Goal: Task Accomplishment & Management: Manage account settings

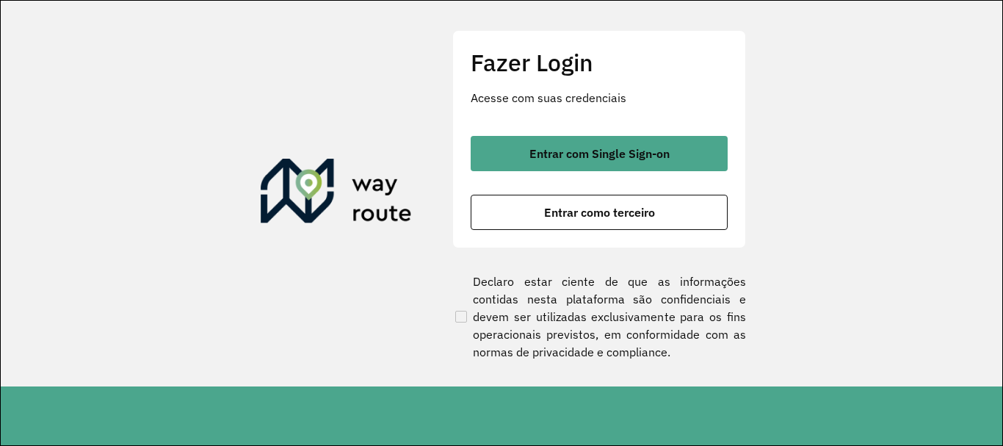
click at [623, 152] on span "Entrar com Single Sign-on" at bounding box center [599, 154] width 140 height 12
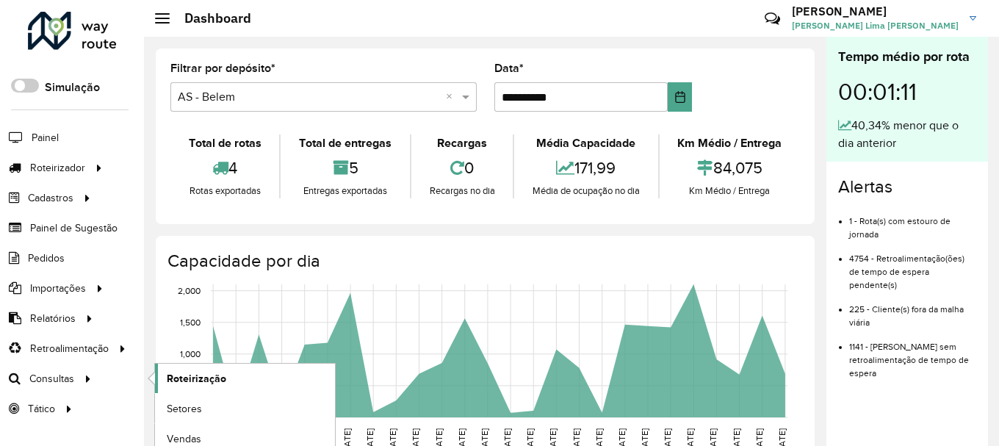
click at [214, 382] on span "Roteirização" at bounding box center [196, 378] width 59 height 15
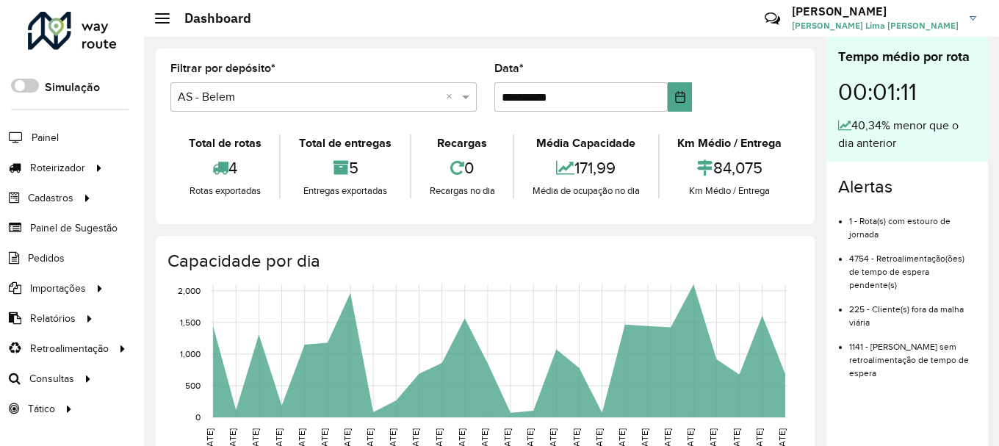
click at [792, 193] on div "Km Médio / Entrega 84,075 Km Médio / Entrega" at bounding box center [729, 166] width 142 height 64
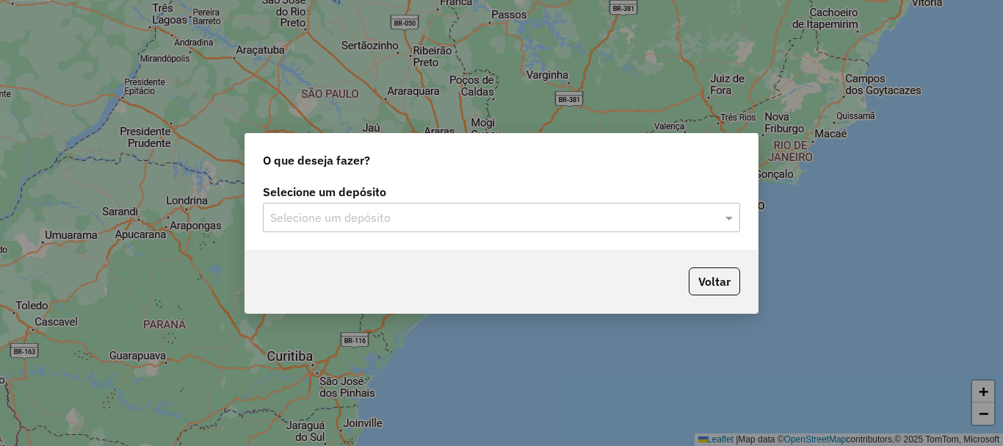
click at [424, 198] on label "Selecione um depósito" at bounding box center [501, 192] width 477 height 18
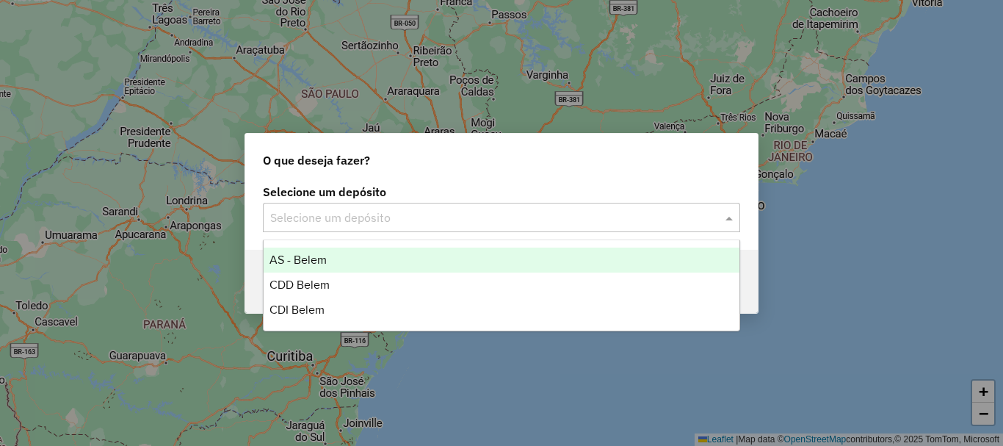
click at [403, 222] on input "text" at bounding box center [486, 218] width 433 height 18
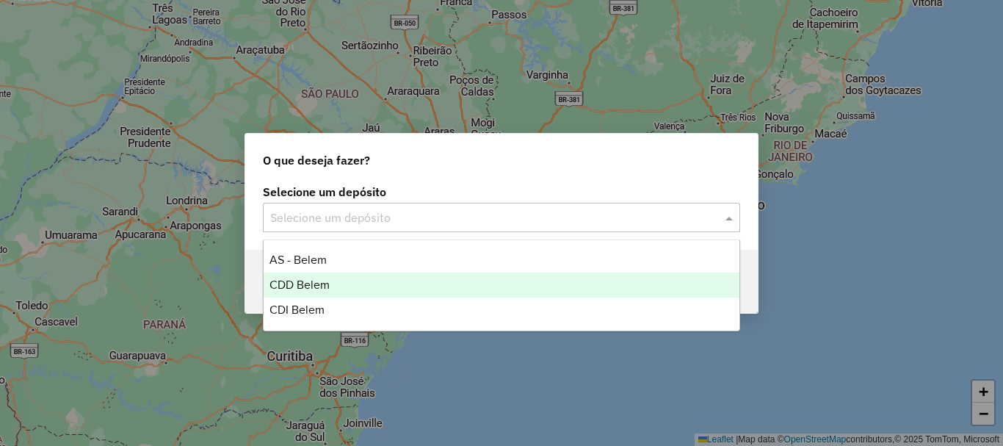
click at [278, 292] on div "CDD Belem" at bounding box center [502, 284] width 476 height 25
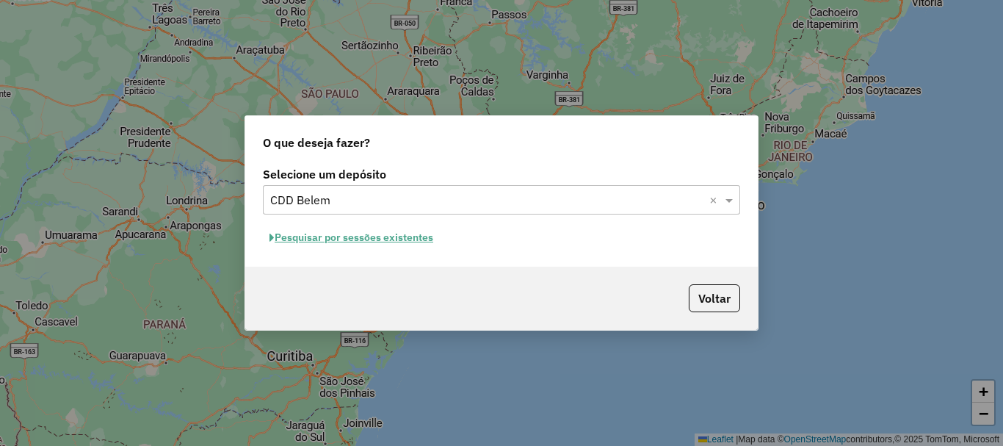
click at [413, 245] on button "Pesquisar por sessões existentes" at bounding box center [351, 237] width 177 height 23
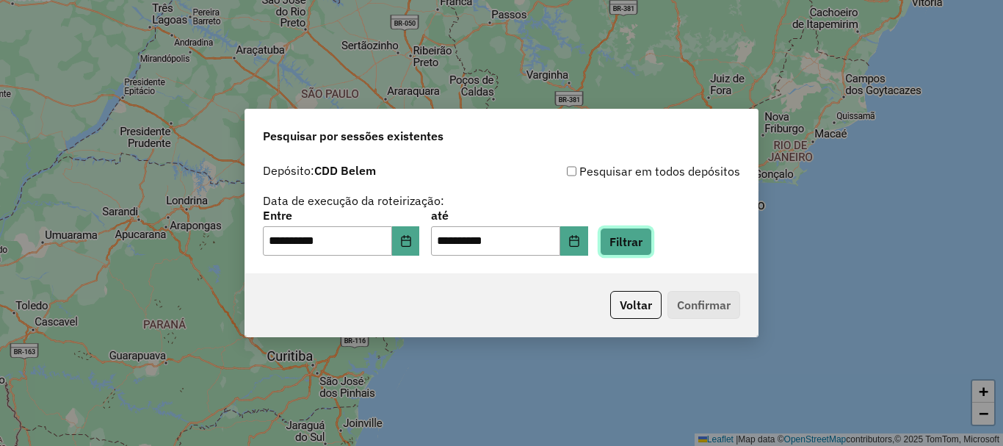
click at [652, 247] on button "Filtrar" at bounding box center [626, 242] width 52 height 28
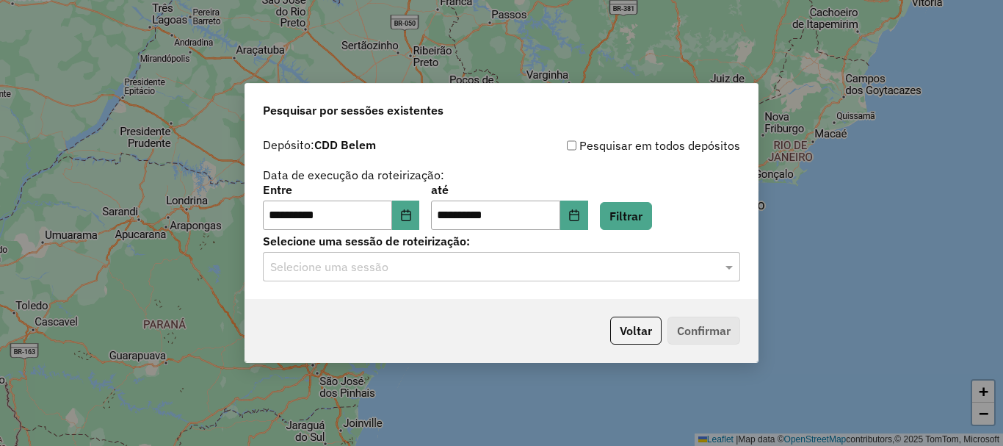
click at [534, 270] on input "text" at bounding box center [486, 267] width 433 height 18
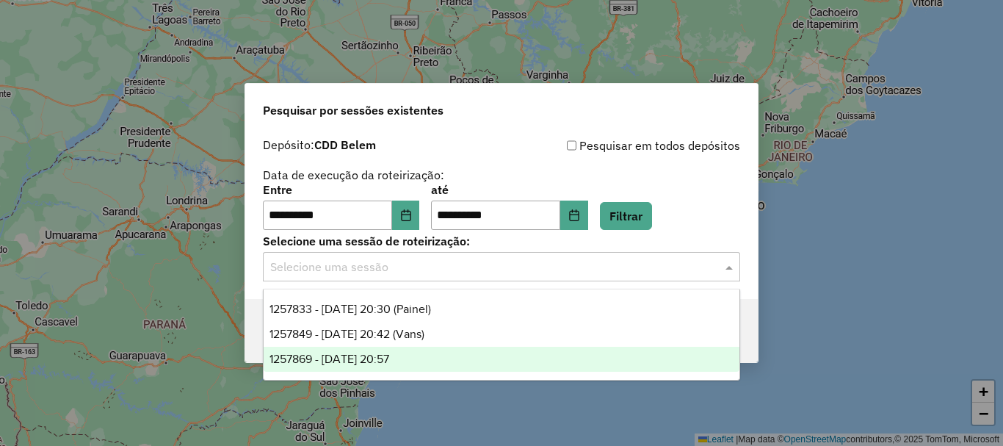
click at [387, 352] on span "1257869 - 02/09/2025 20:57" at bounding box center [329, 358] width 120 height 12
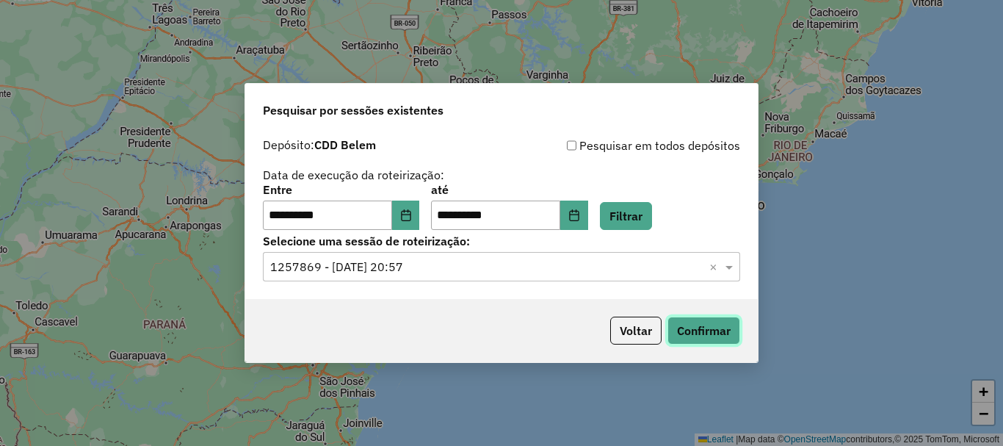
click at [709, 323] on button "Confirmar" at bounding box center [703, 330] width 73 height 28
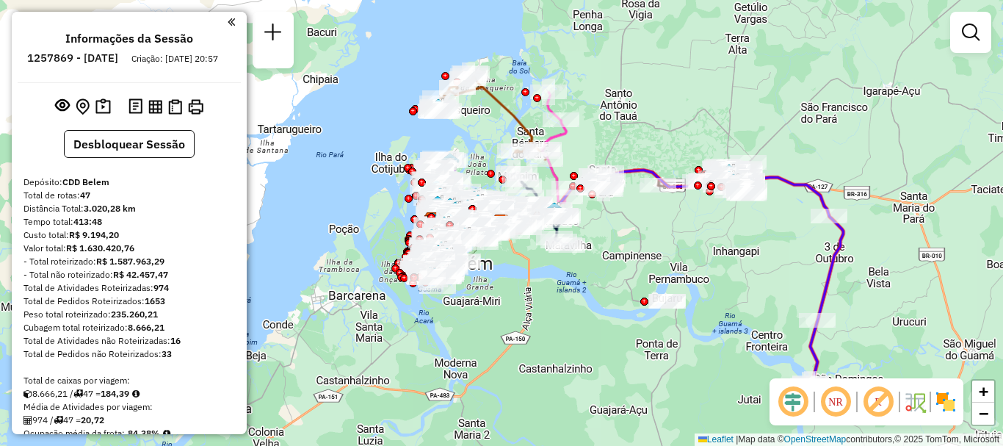
scroll to position [367, 0]
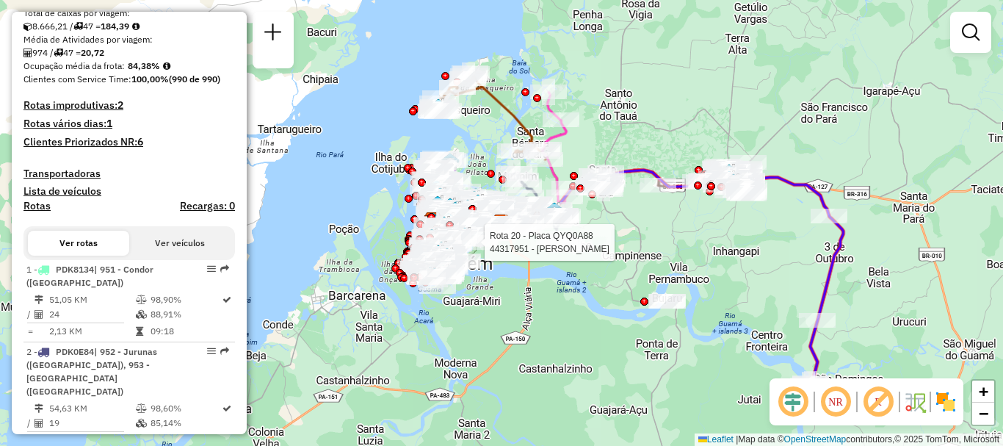
select select "**********"
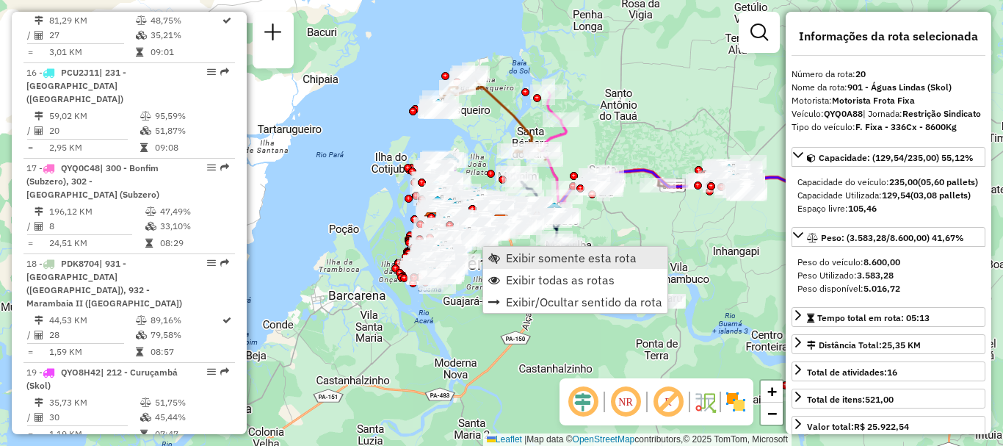
scroll to position [2270, 0]
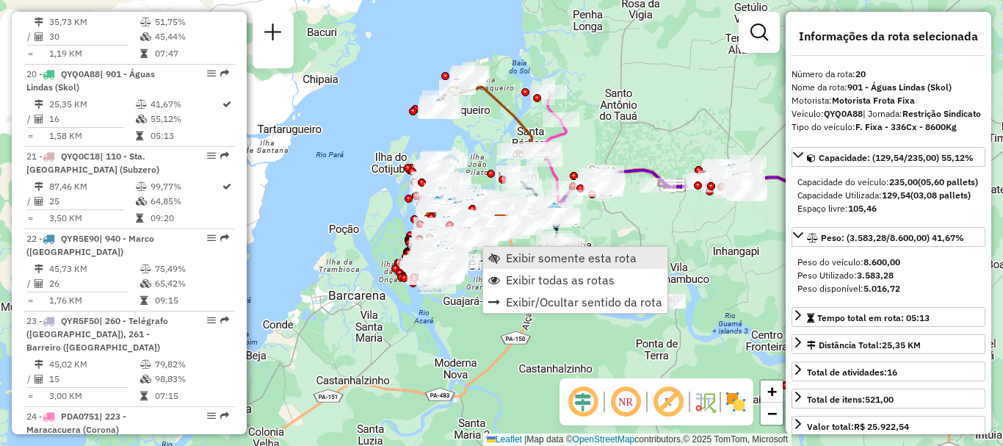
click at [516, 262] on span "Exibir somente esta rota" at bounding box center [571, 258] width 131 height 12
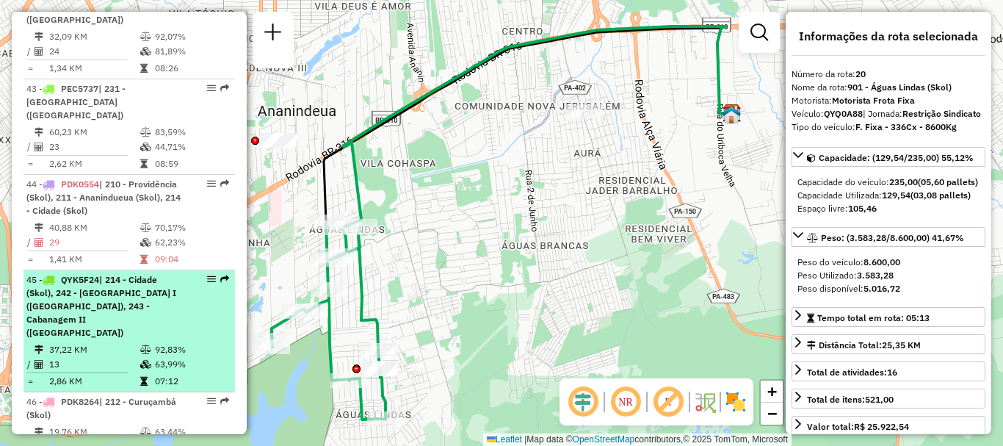
scroll to position [4301, 0]
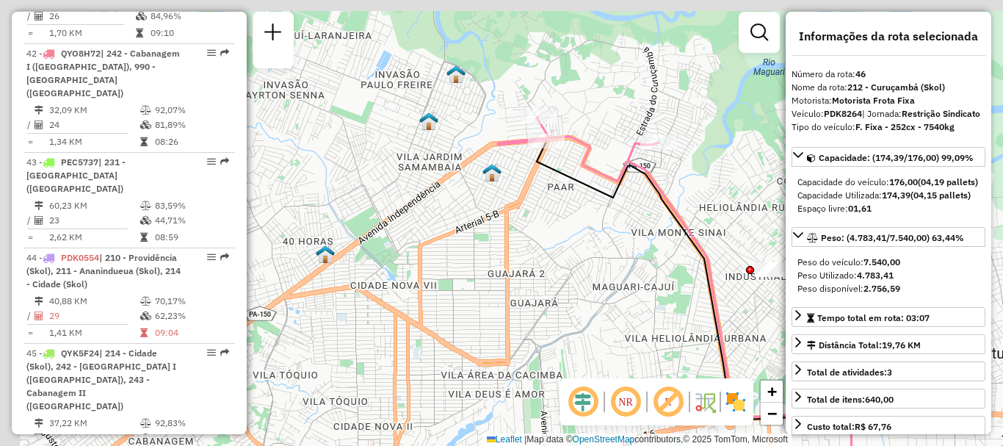
drag, startPoint x: 495, startPoint y: 209, endPoint x: 745, endPoint y: 305, distance: 267.5
click at [745, 305] on div "Janela de atendimento Grade de atendimento Capacidade Transportadoras Veículos …" at bounding box center [501, 223] width 1003 height 446
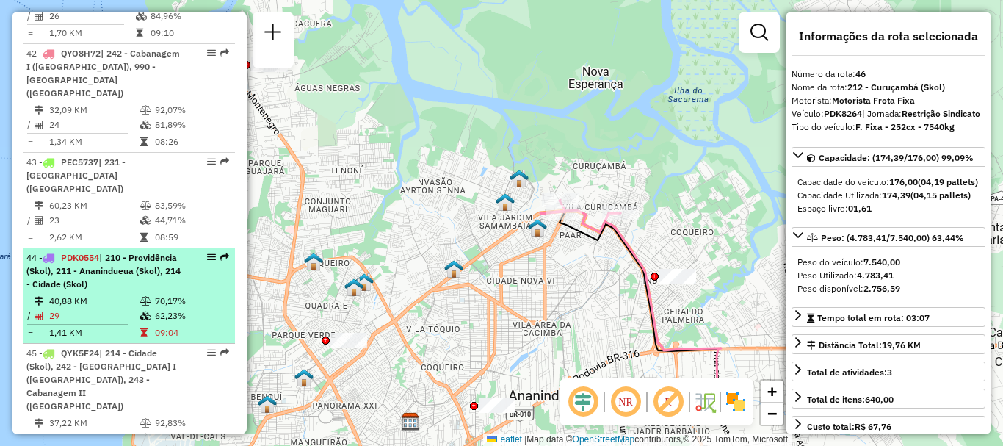
click at [117, 294] on td "40,88 KM" at bounding box center [93, 301] width 91 height 15
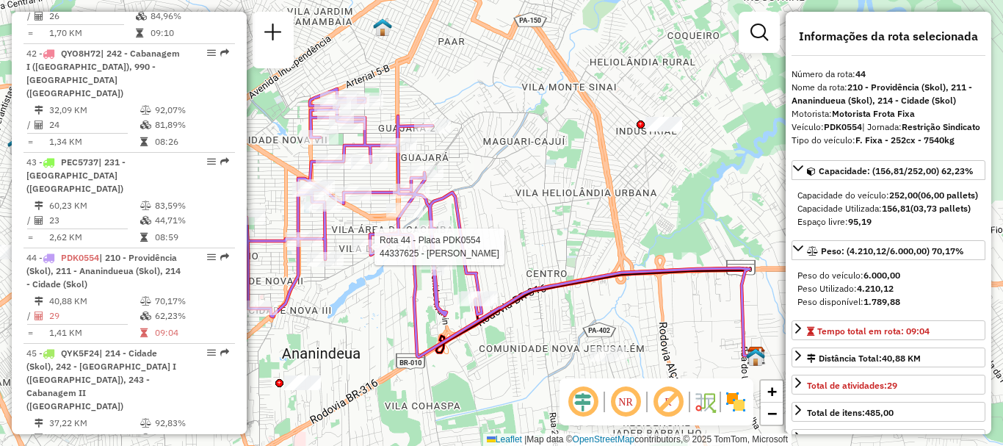
drag, startPoint x: 506, startPoint y: 269, endPoint x: 515, endPoint y: 269, distance: 9.5
click at [388, 254] on div at bounding box center [370, 246] width 37 height 15
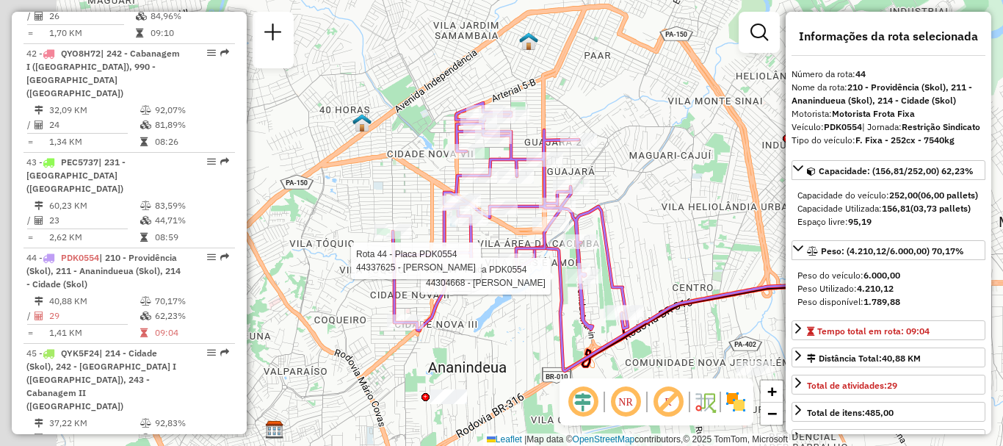
click at [554, 257] on icon at bounding box center [709, 309] width 386 height 124
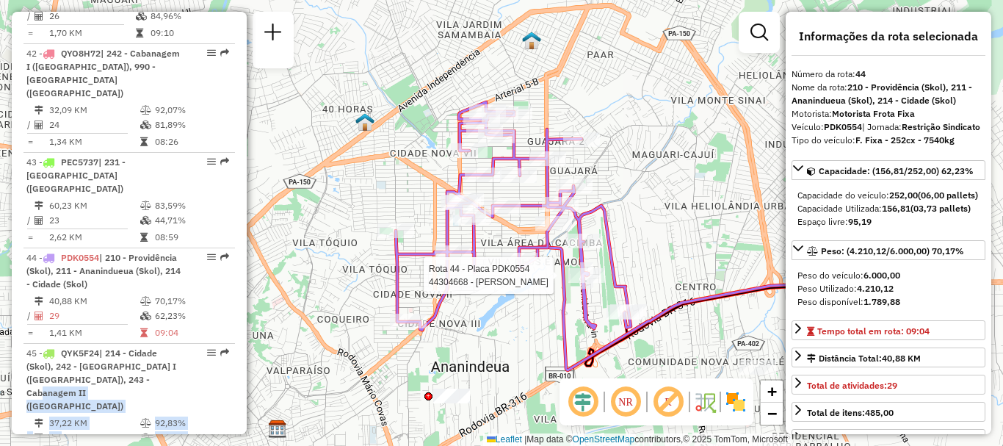
drag, startPoint x: 145, startPoint y: 184, endPoint x: 162, endPoint y: 307, distance: 123.7
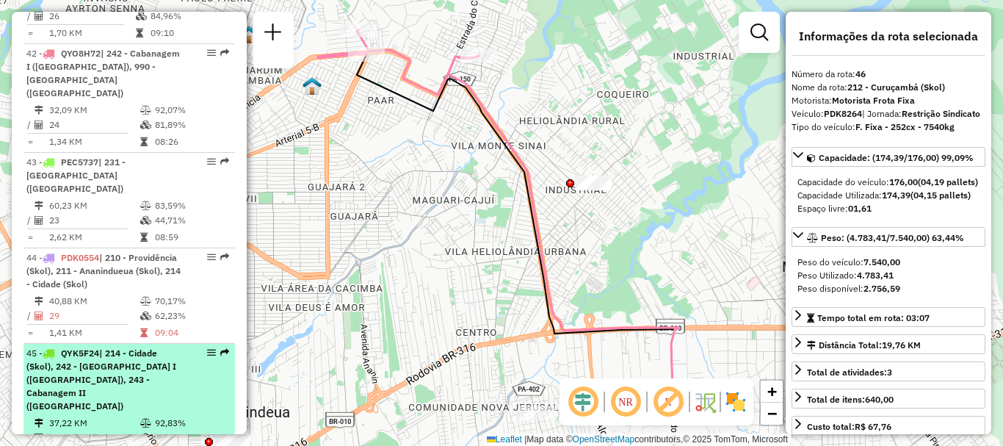
click at [106, 347] on span "| 214 - Cidade (Skol), 242 - Cabanagem I (Corona), 243 - Cabanagem II (Corona)" at bounding box center [101, 379] width 150 height 64
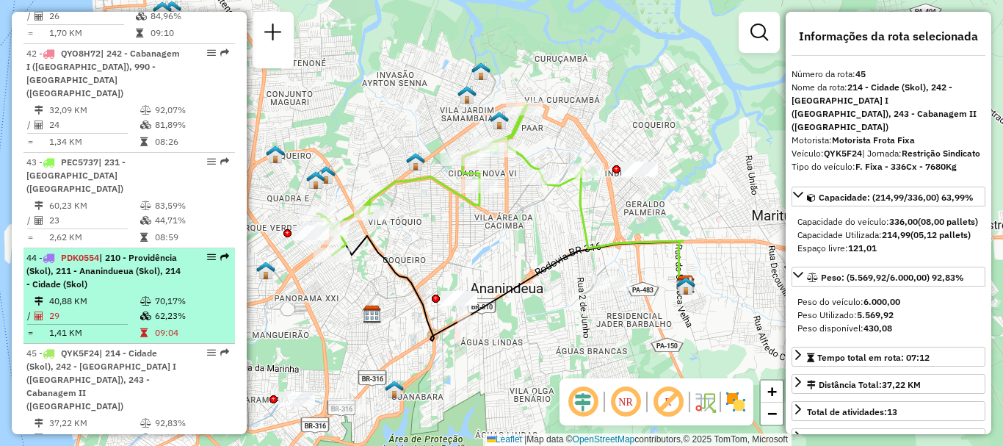
click at [82, 252] on span "| 210 - Providência (Skol), 211 - Ananindueua (Skol), 214 - Cidade (Skol)" at bounding box center [103, 270] width 154 height 37
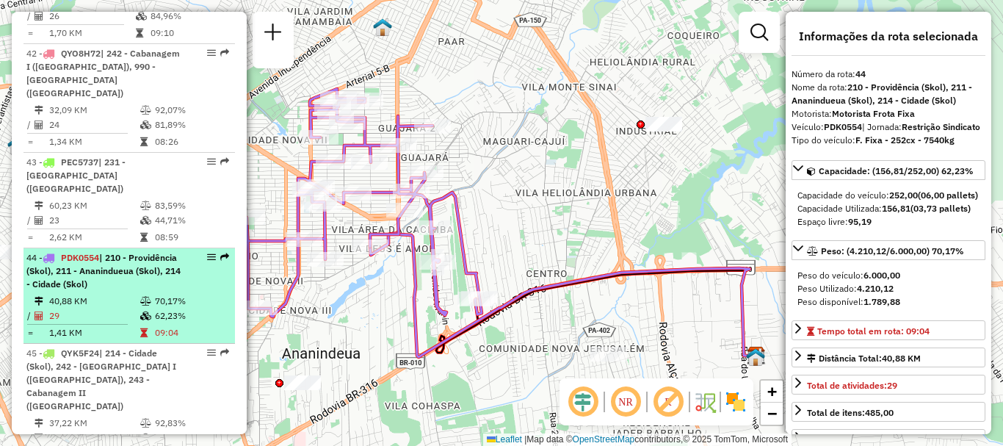
scroll to position [4155, 0]
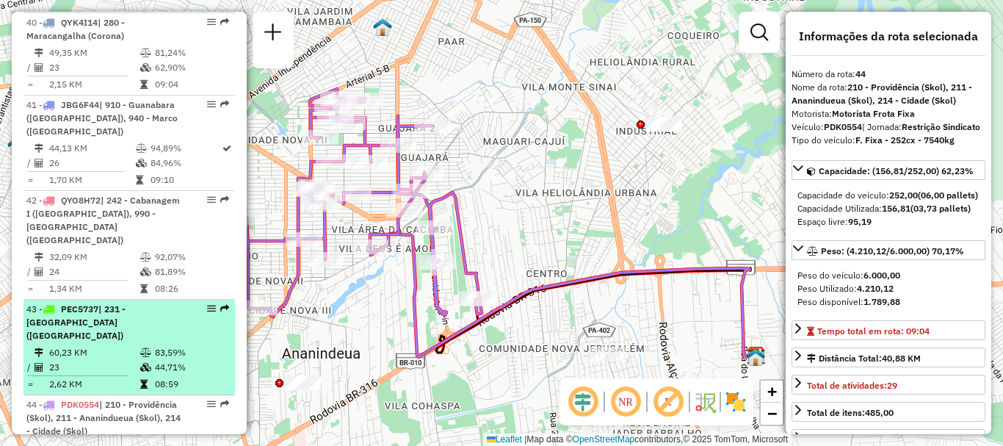
click at [145, 300] on li "43 - PEC5737 | 231 - Ponta Grossa (Corona) 60,23 KM 83,59% / 23 44,71% = 2,62 K…" at bounding box center [128, 347] width 211 height 95
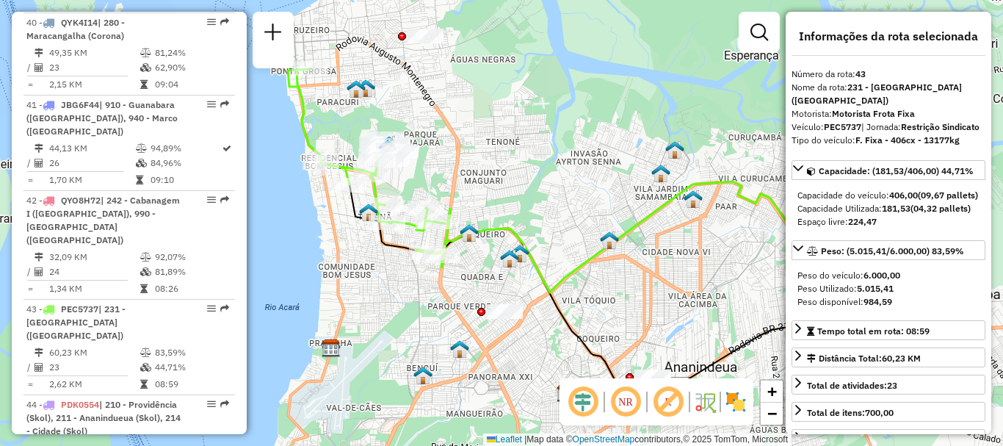
drag, startPoint x: 549, startPoint y: 194, endPoint x: 613, endPoint y: 208, distance: 66.1
click at [607, 206] on div "Janela de atendimento Grade de atendimento Capacidade Transportadoras Veículos …" at bounding box center [501, 223] width 1003 height 446
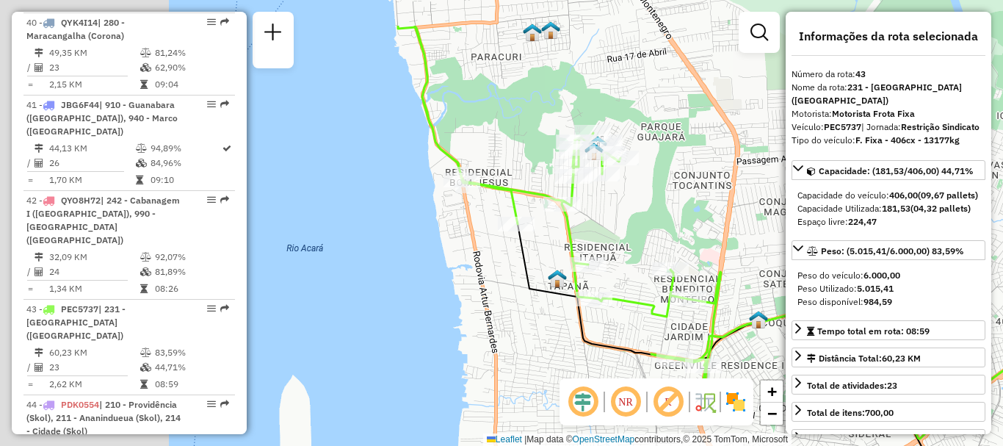
drag, startPoint x: 383, startPoint y: 120, endPoint x: 657, endPoint y: 210, distance: 288.2
click at [657, 210] on div "Janela de atendimento Grade de atendimento Capacidade Transportadoras Veículos …" at bounding box center [501, 223] width 1003 height 446
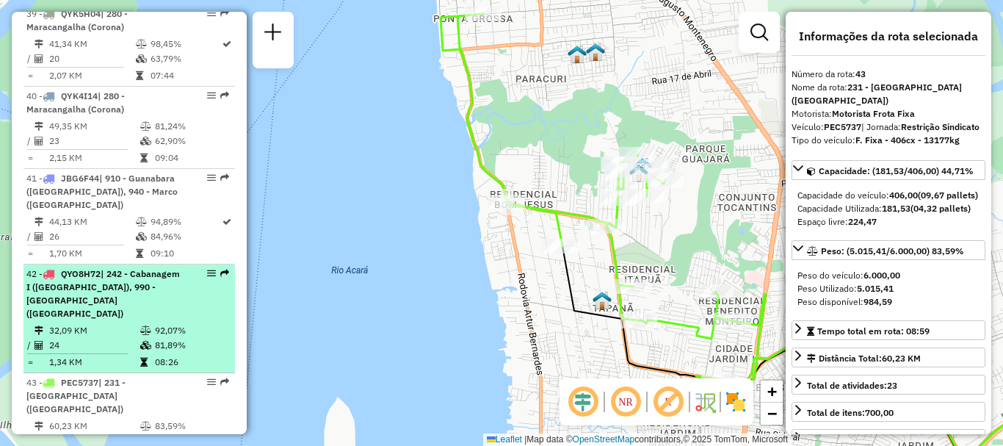
scroll to position [4008, 0]
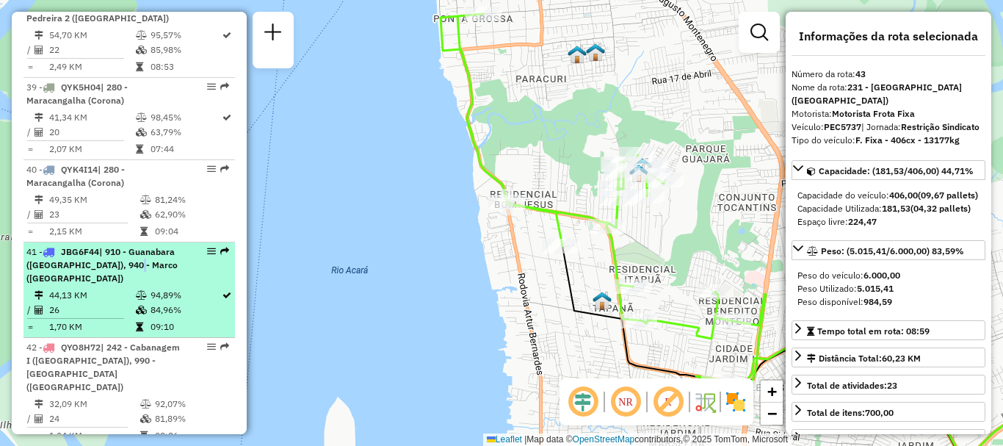
click at [128, 245] on div "41 - JBG6F44 | 910 - Guanabara (Bohemia), 940 - Marco (Bohemia)" at bounding box center [104, 265] width 156 height 40
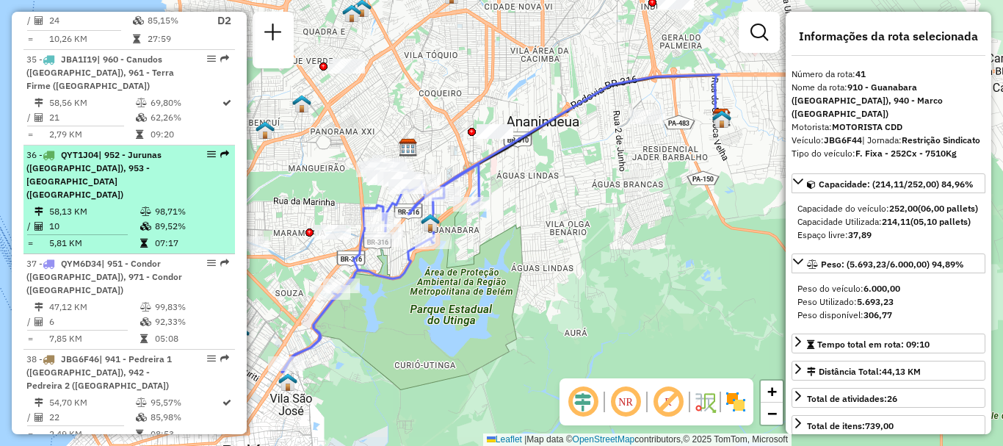
scroll to position [3567, 0]
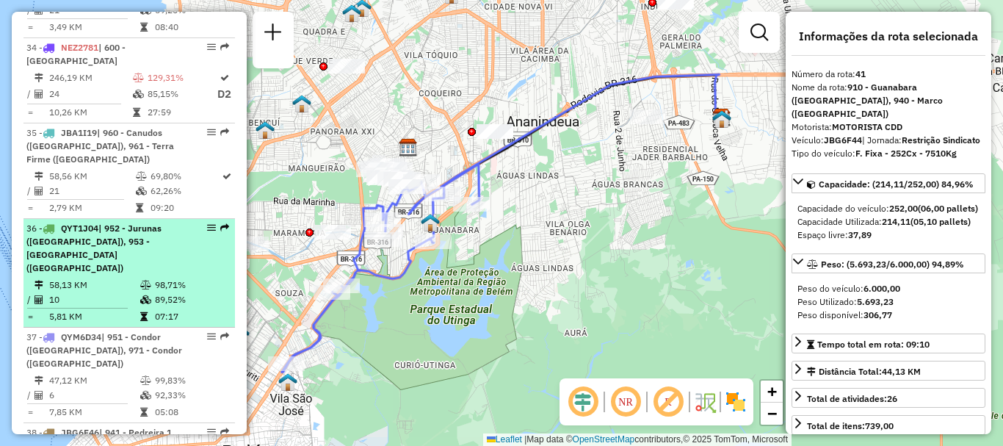
click at [120, 222] on span "| 952 - Jurunas (Bohemia), 953 - Cidade Velha (Bohemia)" at bounding box center [93, 247] width 135 height 51
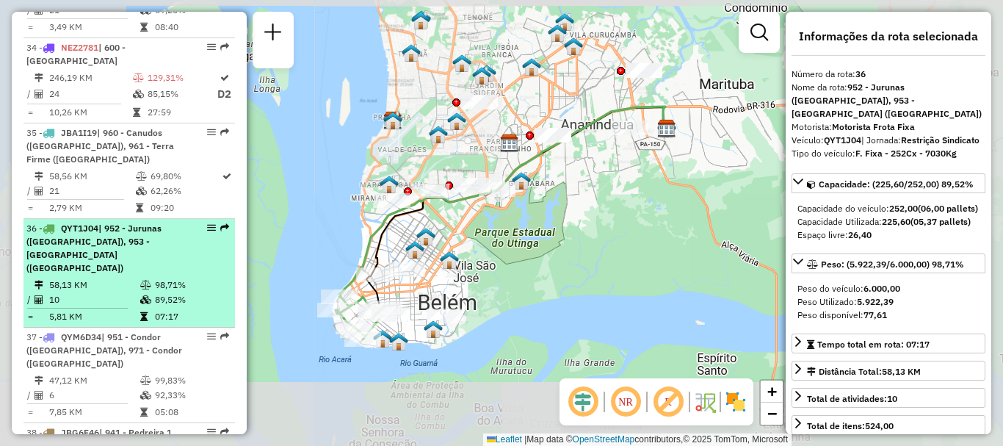
scroll to position [3494, 0]
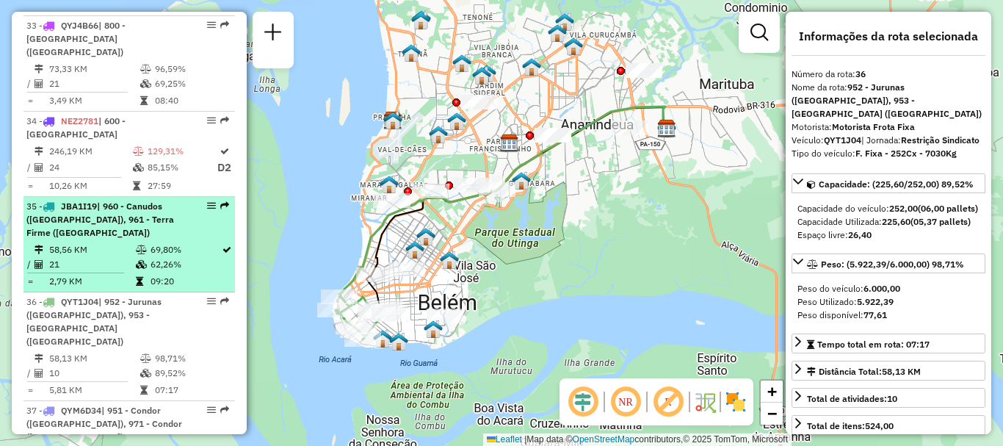
click at [109, 200] on div "35 - JBA1I19 | 960 - Canudos (Bohemia), 961 - Terra Firme (Bohemia)" at bounding box center [104, 220] width 156 height 40
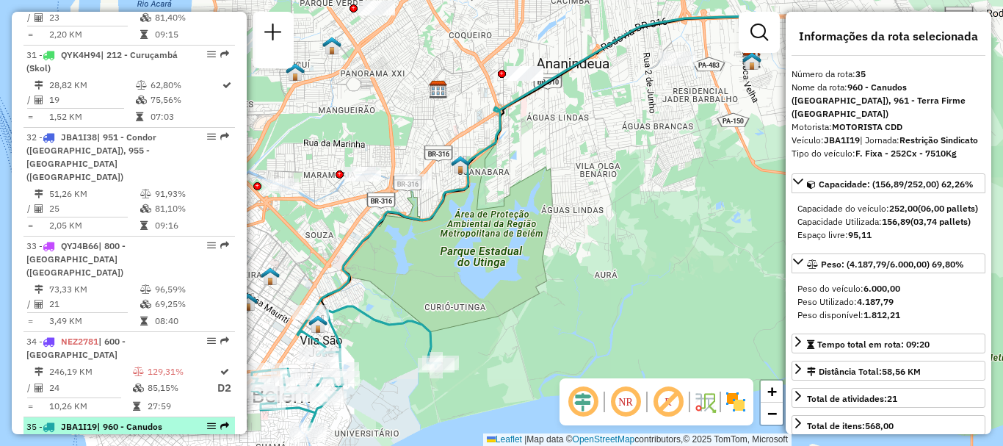
scroll to position [3200, 0]
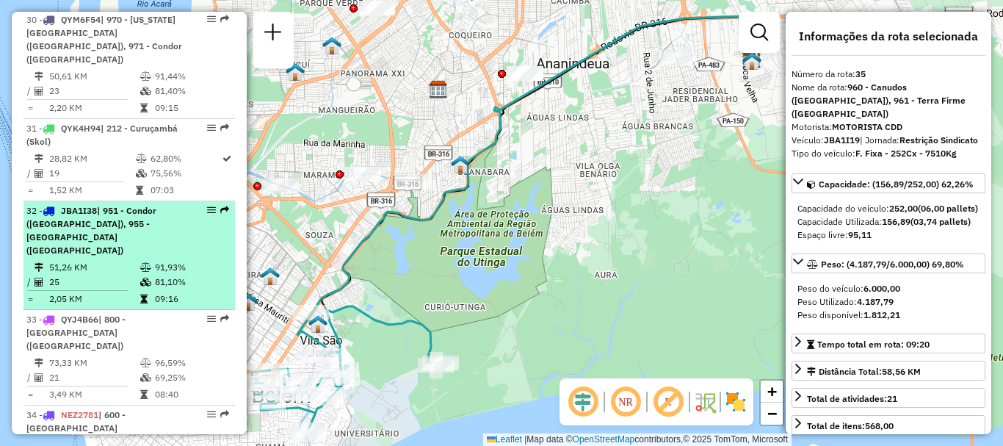
click at [128, 204] on div "32 - JBA1I38 | 951 - Condor (Bohemia), 955 - Ilha do Combú (Bohemia)" at bounding box center [104, 230] width 156 height 53
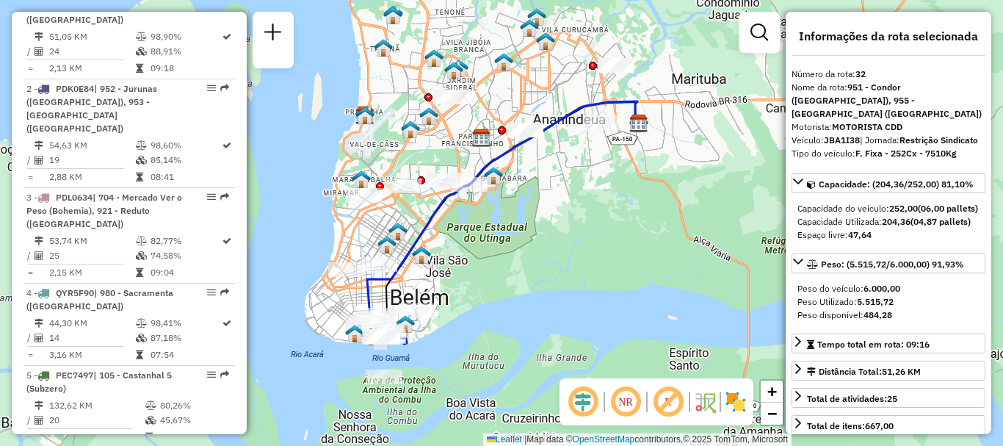
scroll to position [557, 0]
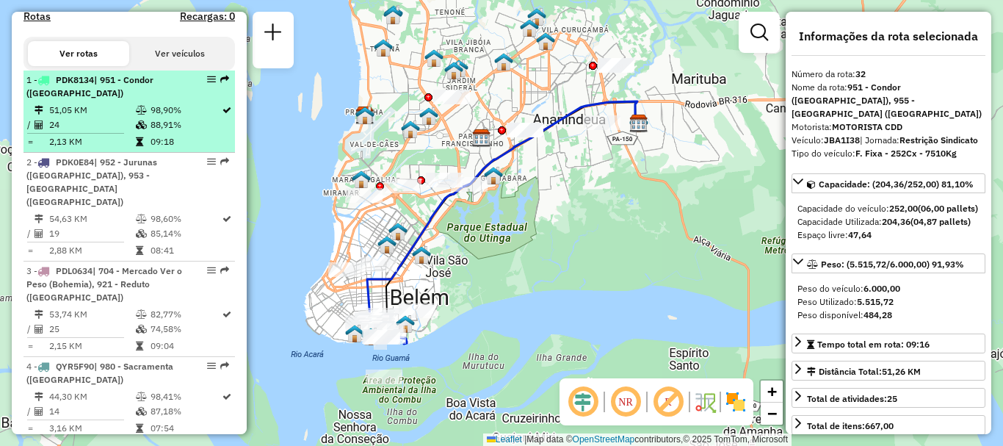
click at [115, 115] on li "1 - PDK8134 | 951 - Condor (Bohemia) 51,05 KM 98,90% / 24 88,91% = 2,13 KM 09:18" at bounding box center [128, 111] width 211 height 82
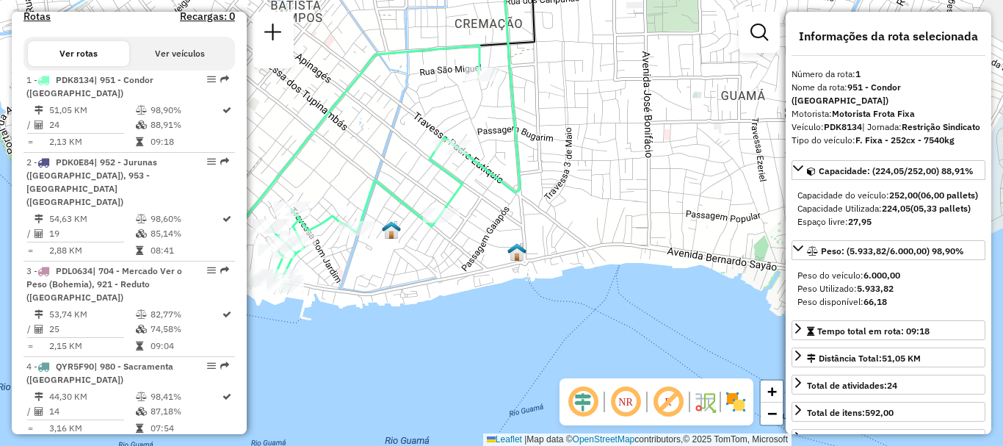
drag, startPoint x: 361, startPoint y: 292, endPoint x: 670, endPoint y: 329, distance: 310.6
click at [670, 329] on div "Janela de atendimento Grade de atendimento Capacidade Transportadoras Veículos …" at bounding box center [501, 223] width 1003 height 446
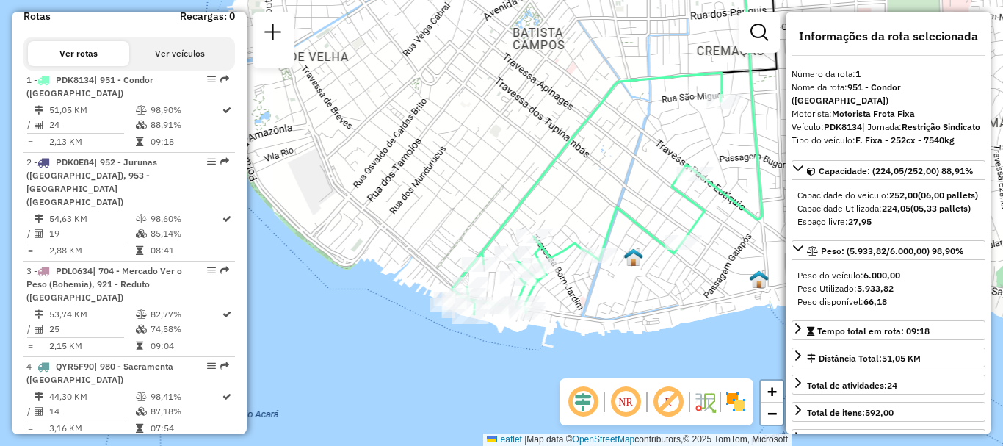
drag, startPoint x: 670, startPoint y: 329, endPoint x: 579, endPoint y: 317, distance: 91.8
click at [579, 317] on div "Janela de atendimento Grade de atendimento Capacidade Transportadoras Veículos …" at bounding box center [501, 223] width 1003 height 446
drag, startPoint x: 651, startPoint y: 280, endPoint x: 564, endPoint y: 256, distance: 90.9
click at [580, 261] on div "Janela de atendimento Grade de atendimento Capacidade Transportadoras Veículos …" at bounding box center [501, 223] width 1003 height 446
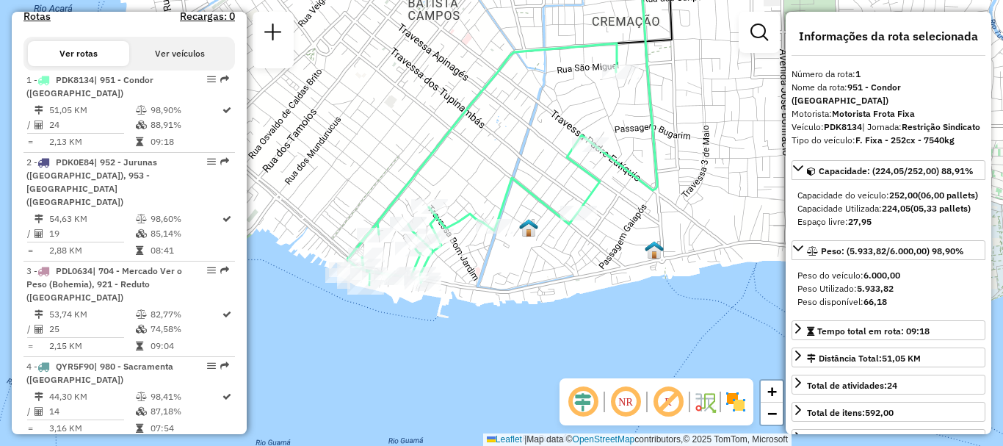
drag, startPoint x: 580, startPoint y: 284, endPoint x: 555, endPoint y: 316, distance: 40.8
click at [555, 316] on div "Janela de atendimento Grade de atendimento Capacidade Transportadoras Veículos …" at bounding box center [501, 223] width 1003 height 446
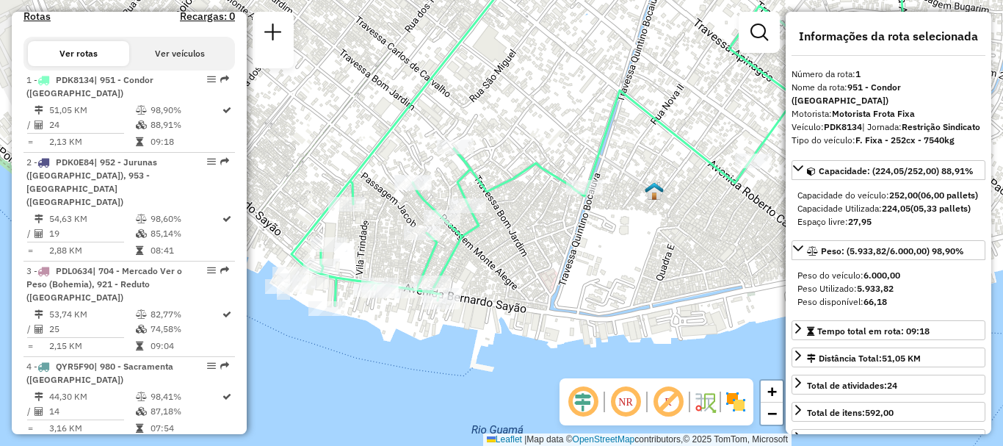
drag, startPoint x: 363, startPoint y: 318, endPoint x: 418, endPoint y: 317, distance: 54.3
click at [418, 317] on div "Janela de atendimento Grade de atendimento Capacidade Transportadoras Veículos …" at bounding box center [501, 223] width 1003 height 446
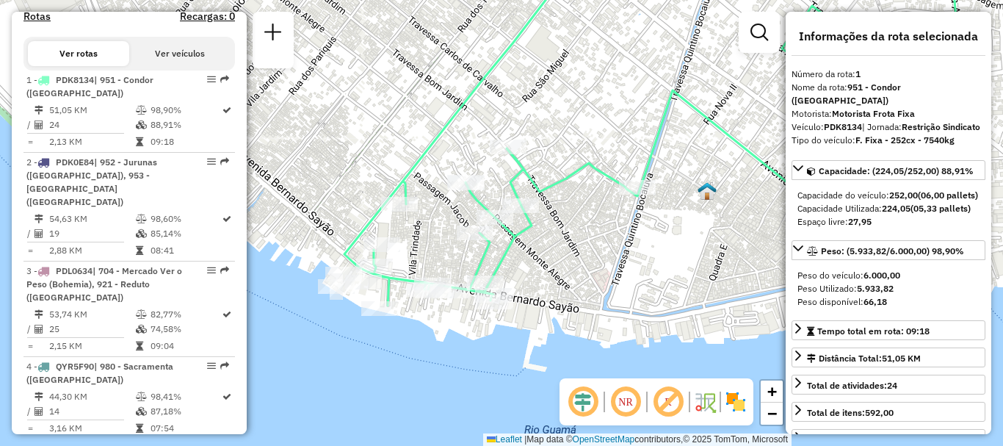
drag, startPoint x: 559, startPoint y: 335, endPoint x: 676, endPoint y: 341, distance: 117.6
click at [676, 341] on div "Janela de atendimento Grade de atendimento Capacidade Transportadoras Veículos …" at bounding box center [501, 223] width 1003 height 446
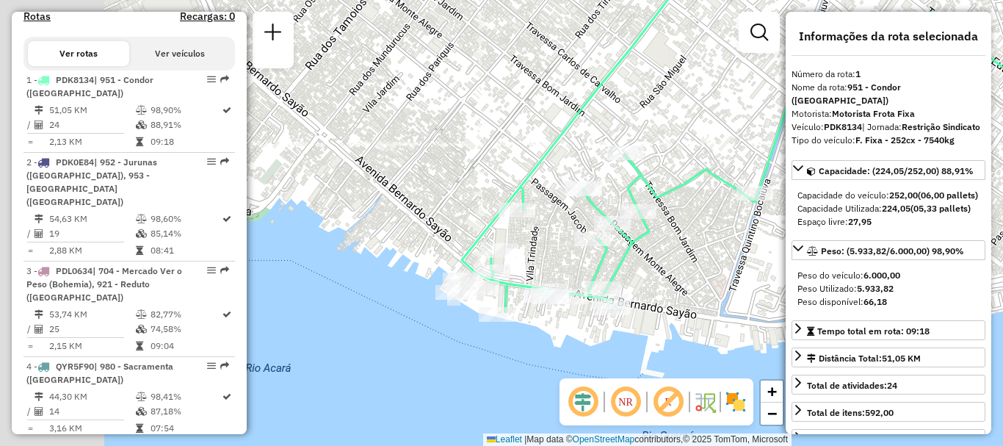
drag, startPoint x: 565, startPoint y: 253, endPoint x: 698, endPoint y: 253, distance: 133.6
click at [698, 253] on div "Janela de atendimento Grade de atendimento Capacidade Transportadoras Veículos …" at bounding box center [501, 223] width 1003 height 446
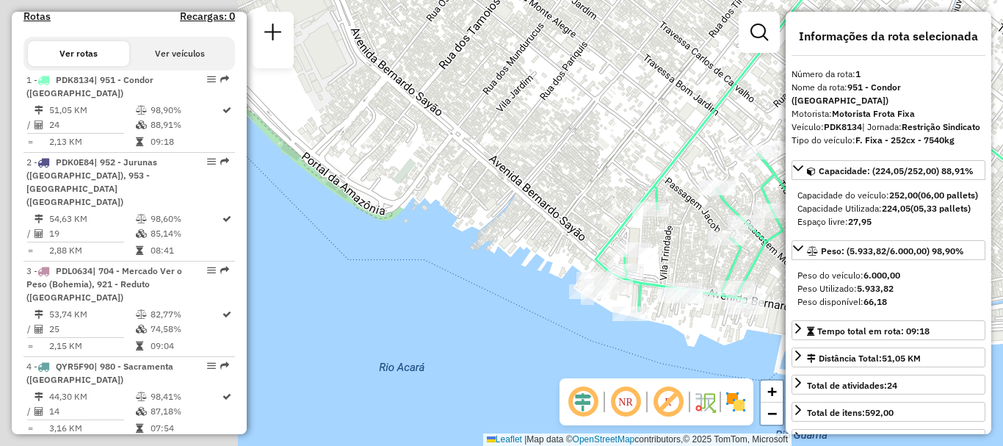
click at [584, 303] on div "Janela de atendimento Grade de atendimento Capacidade Transportadoras Veículos …" at bounding box center [501, 223] width 1003 height 446
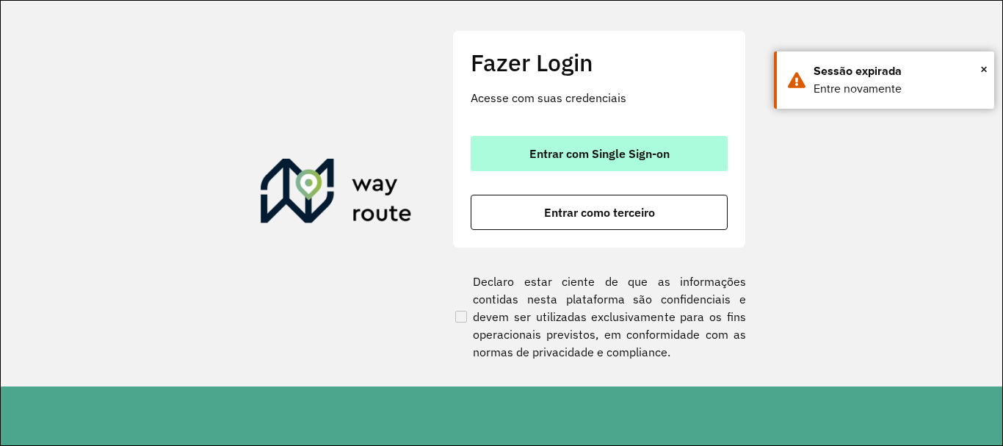
click at [543, 155] on span "Entrar com Single Sign-on" at bounding box center [599, 154] width 140 height 12
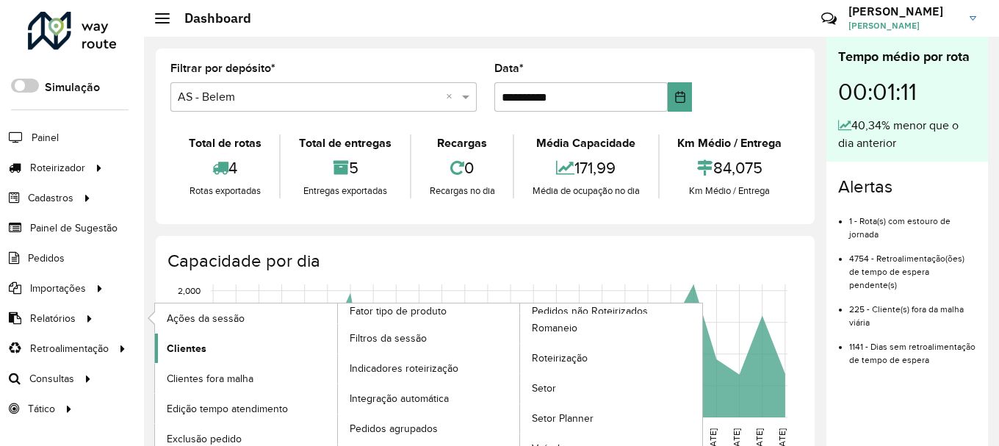
click at [198, 353] on span "Clientes" at bounding box center [187, 348] width 40 height 15
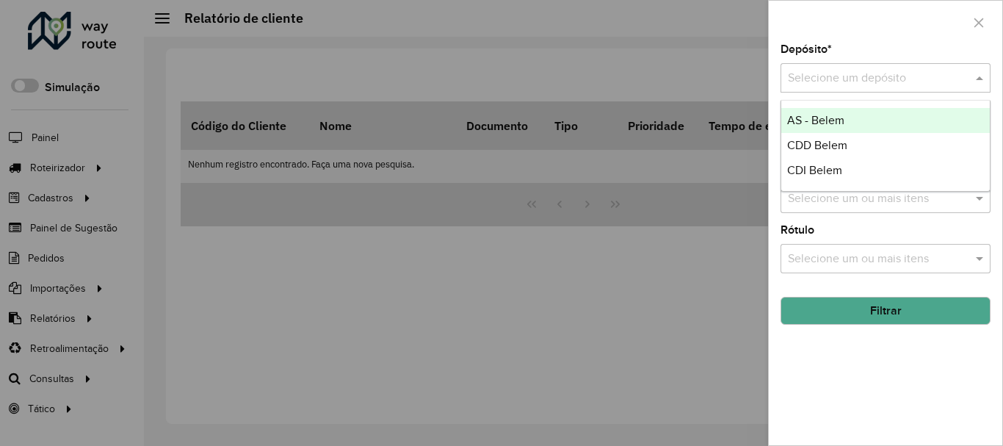
click at [911, 79] on input "text" at bounding box center [871, 79] width 166 height 18
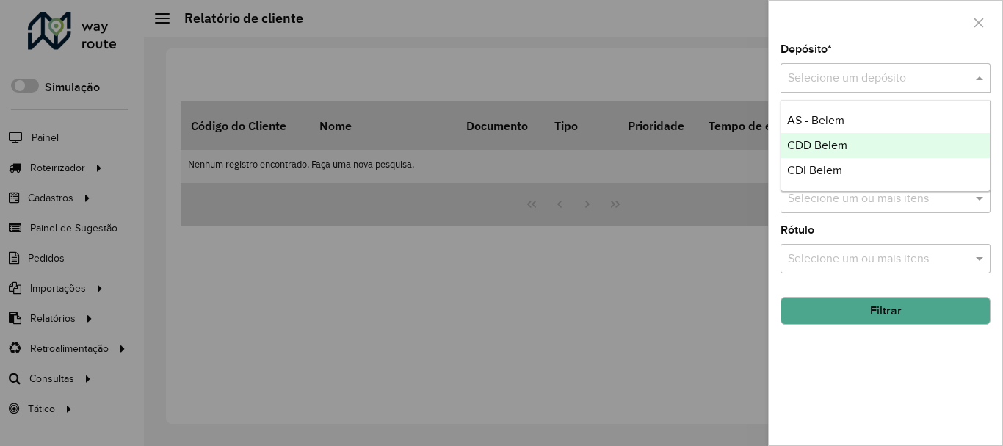
click at [811, 142] on span "CDD Belem" at bounding box center [817, 145] width 60 height 12
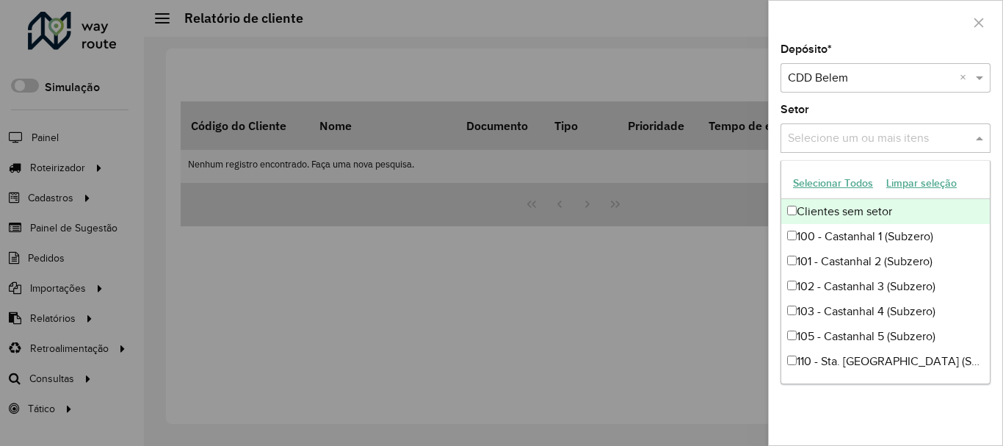
click at [860, 139] on input "text" at bounding box center [878, 139] width 188 height 18
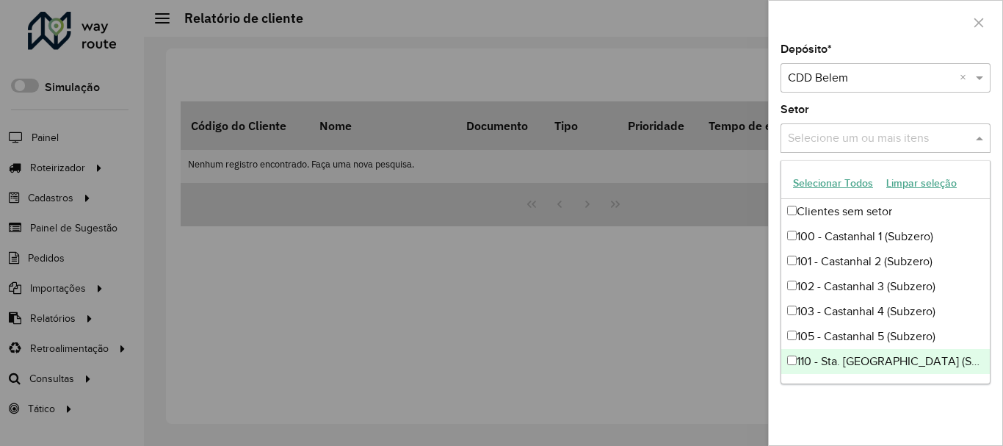
click at [919, 416] on div "Depósito * Selecione um depósito × CDD Belem × Setor Selecione um ou mais itens…" at bounding box center [886, 244] width 234 height 401
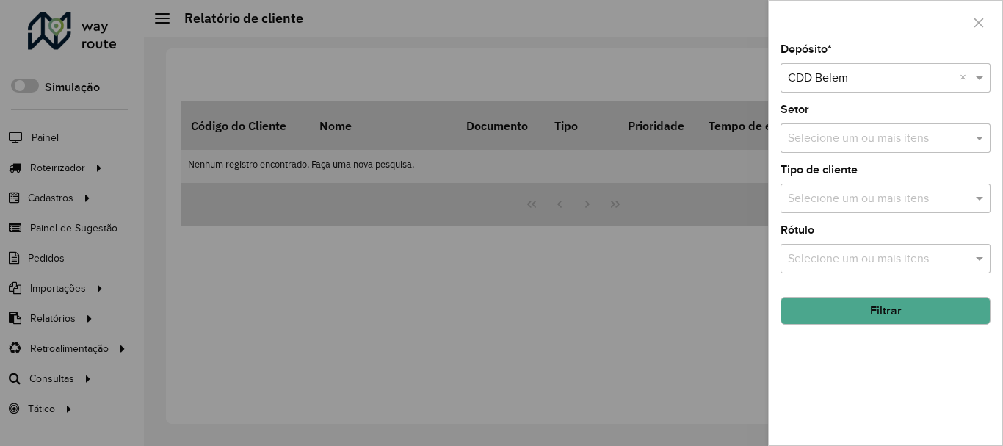
click at [875, 305] on button "Filtrar" at bounding box center [886, 311] width 210 height 28
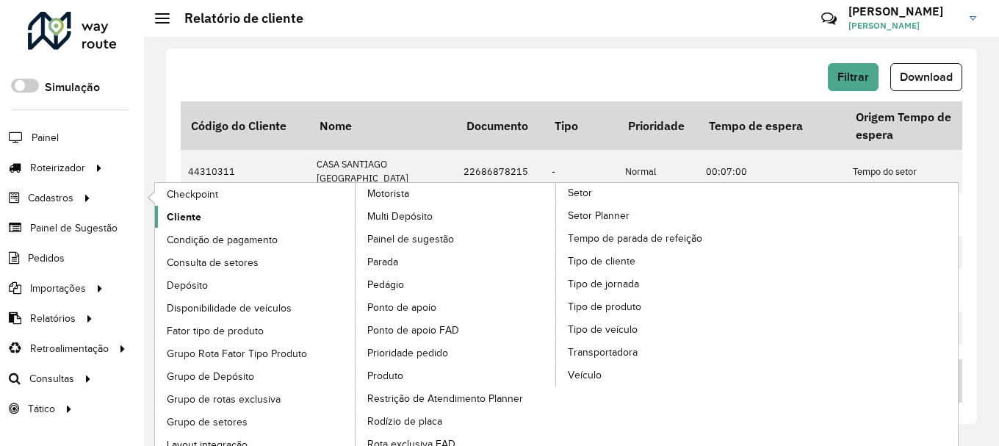
click at [216, 225] on link "Cliente" at bounding box center [255, 217] width 201 height 22
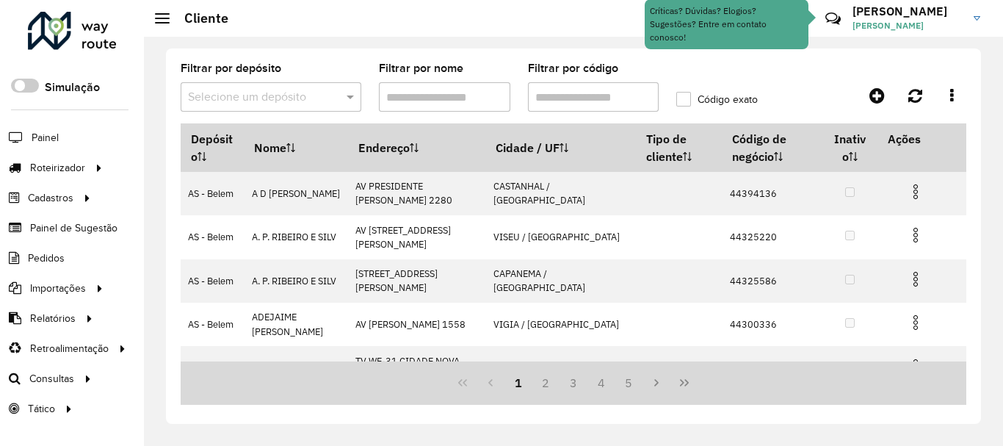
click at [591, 98] on input "Filtrar por código" at bounding box center [593, 96] width 131 height 29
click at [790, 68] on div "Filtrar por depósito Selecione um depósito Filtrar por nome Filtrar por código …" at bounding box center [574, 93] width 786 height 60
click at [604, 99] on input "Filtrar por código" at bounding box center [593, 96] width 131 height 29
paste input "****"
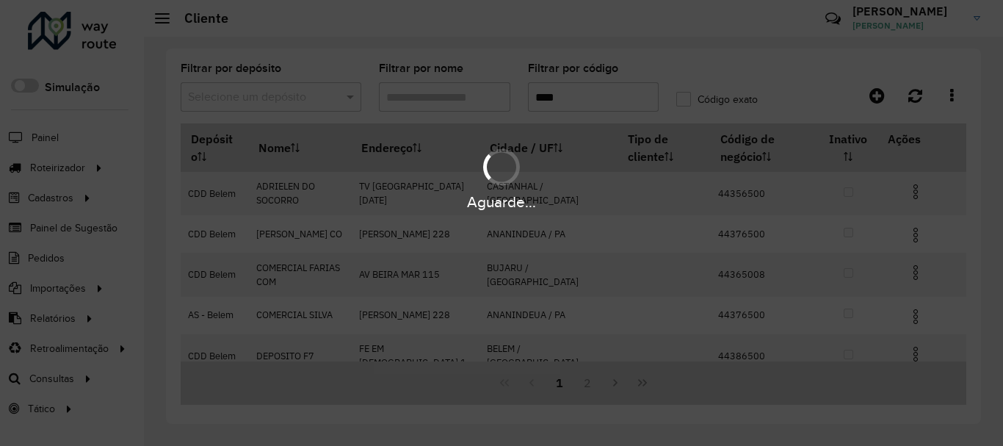
click at [535, 98] on hb-app "Aguarde... Pop-up bloqueado! Seu navegador bloqueou automáticamente a abertura …" at bounding box center [501, 223] width 1003 height 446
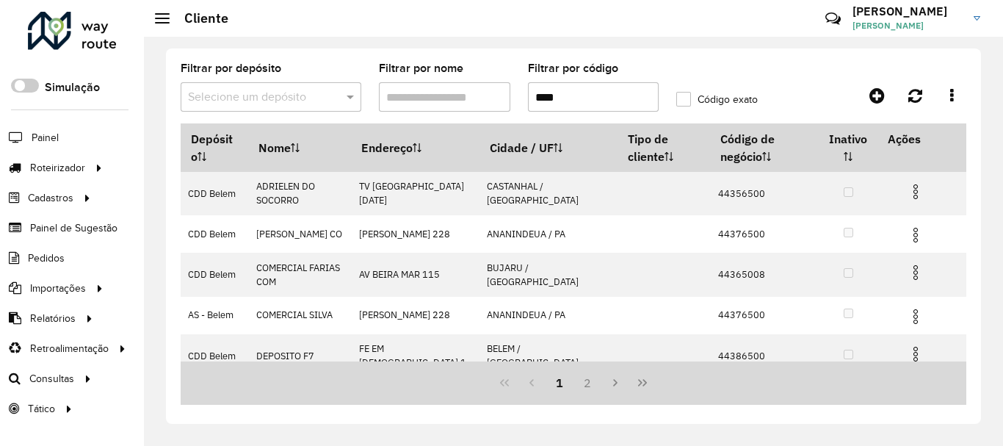
click at [535, 98] on input "****" at bounding box center [593, 96] width 131 height 29
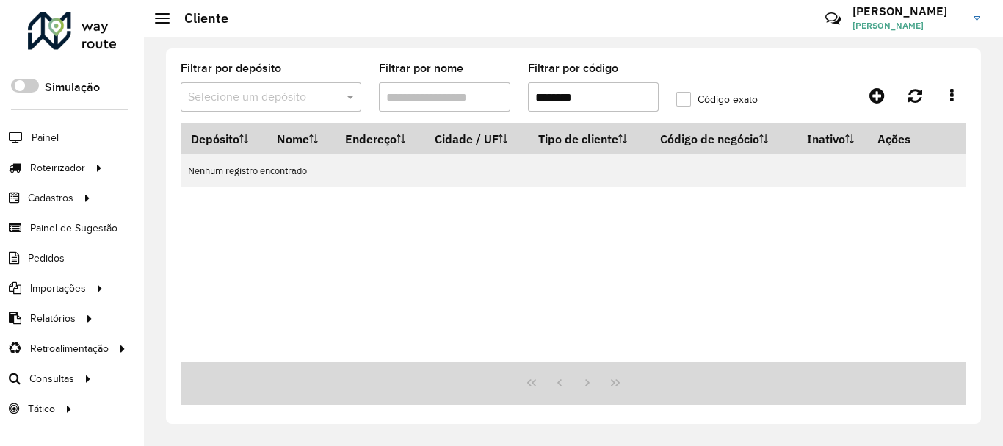
click at [689, 100] on label "Código exato" at bounding box center [717, 99] width 82 height 15
click at [307, 103] on input "text" at bounding box center [256, 98] width 137 height 18
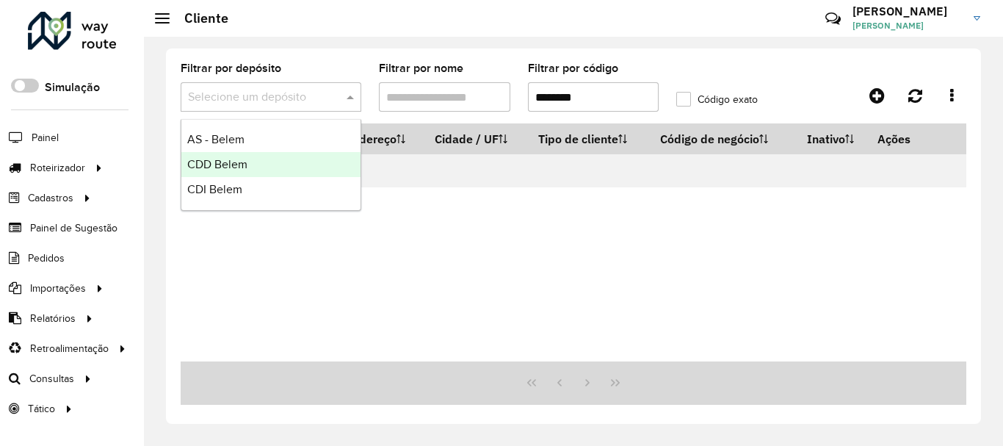
click at [914, 305] on div "Depósito Nome Endereço Cidade / UF Tipo de cliente Código de negócio Inativo Aç…" at bounding box center [574, 242] width 786 height 238
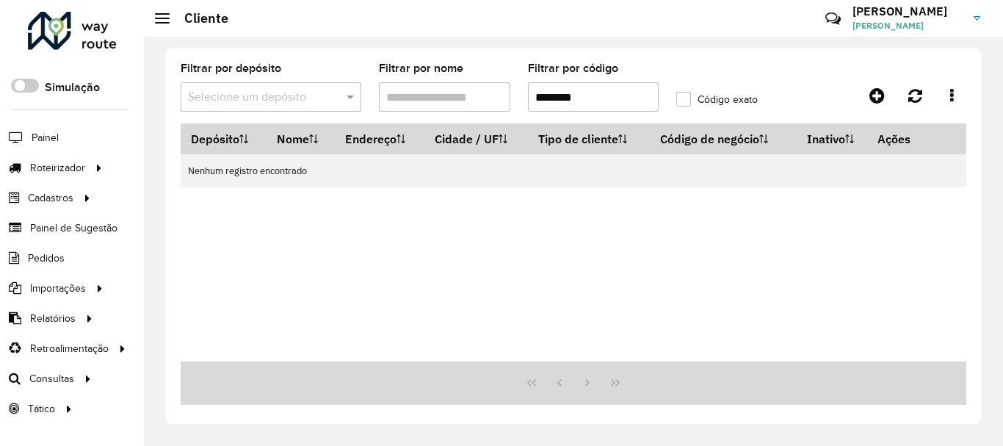
drag, startPoint x: 561, startPoint y: 93, endPoint x: 468, endPoint y: 104, distance: 93.1
click at [512, 101] on formly-group "Filtrar por depósito Selecione um depósito Filtrar por nome Filtrar por código …" at bounding box center [470, 93] width 596 height 60
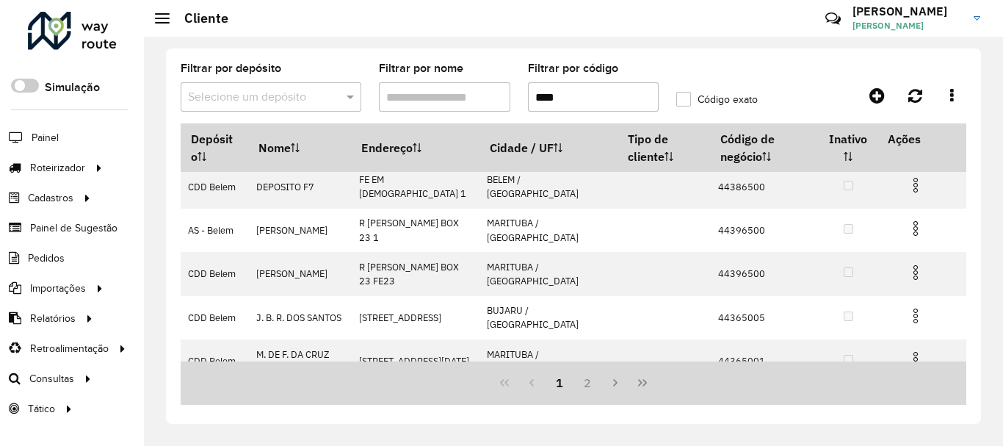
scroll to position [316, 0]
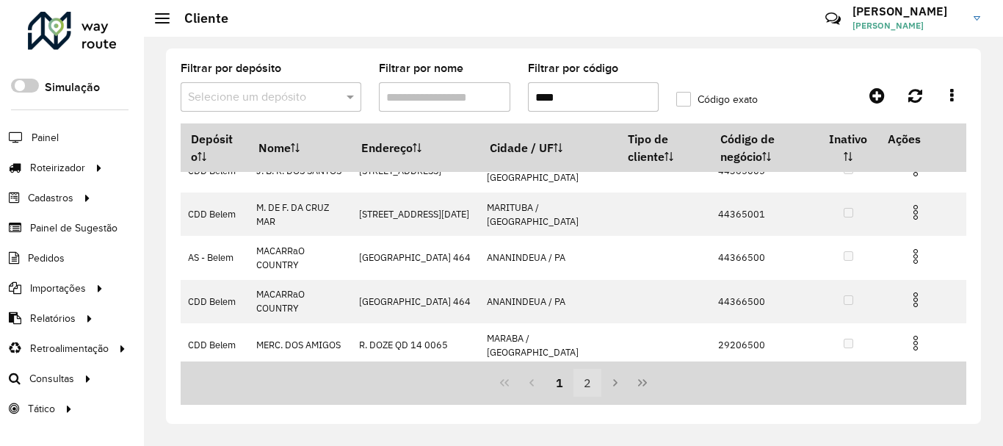
click at [582, 385] on button "2" at bounding box center [587, 383] width 28 height 28
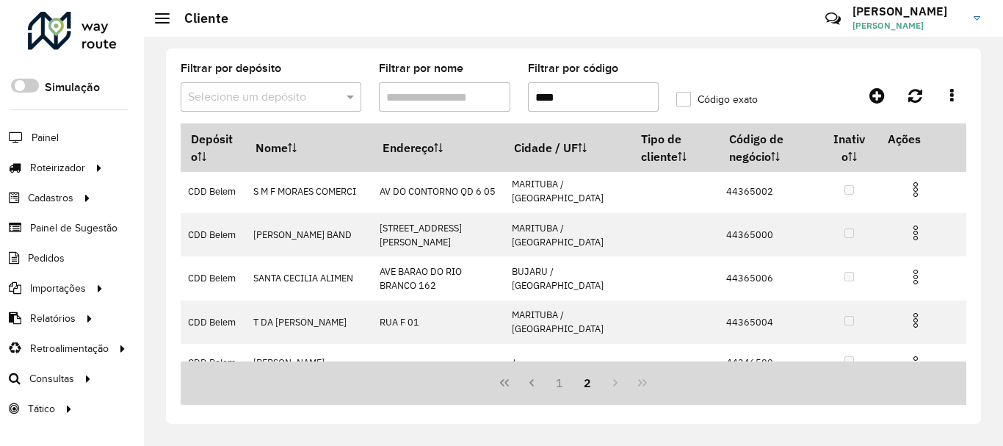
scroll to position [234, 0]
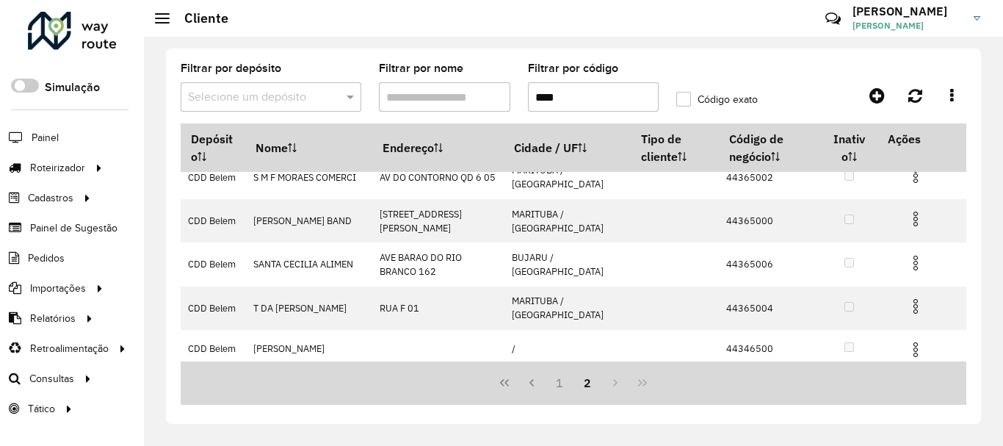
click at [998, 134] on div "Filtrar por depósito Selecione um depósito Filtrar por nome Filtrar por código …" at bounding box center [573, 241] width 859 height 409
click at [629, 101] on input "****" at bounding box center [593, 96] width 131 height 29
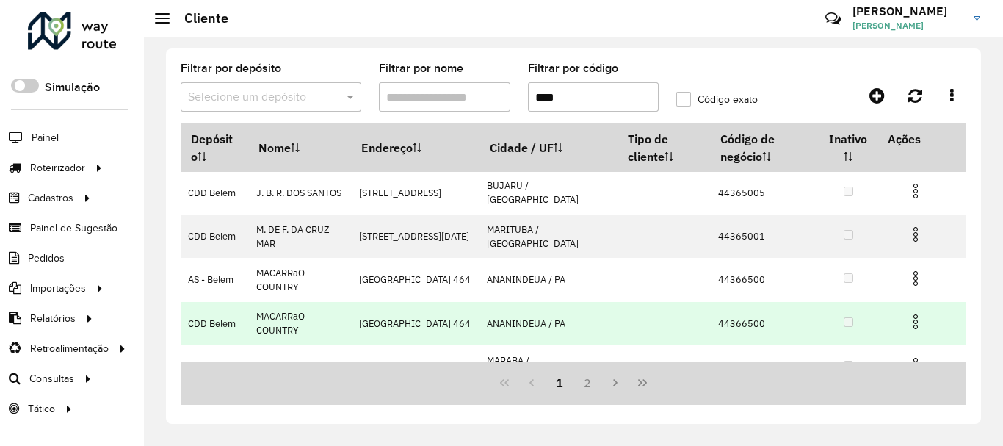
scroll to position [316, 0]
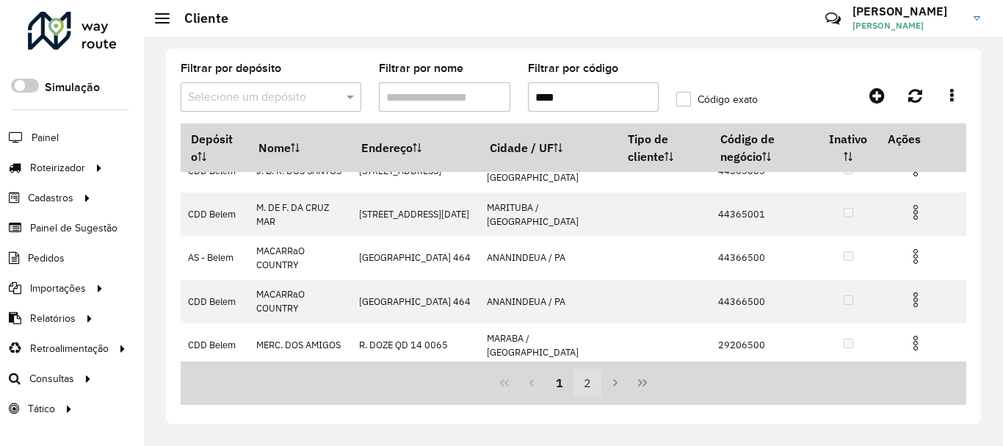
click at [579, 384] on button "2" at bounding box center [587, 383] width 28 height 28
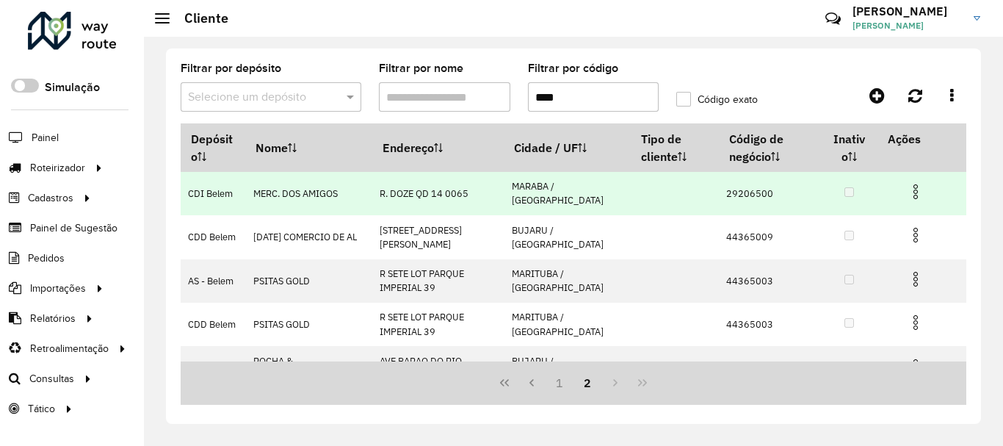
scroll to position [147, 0]
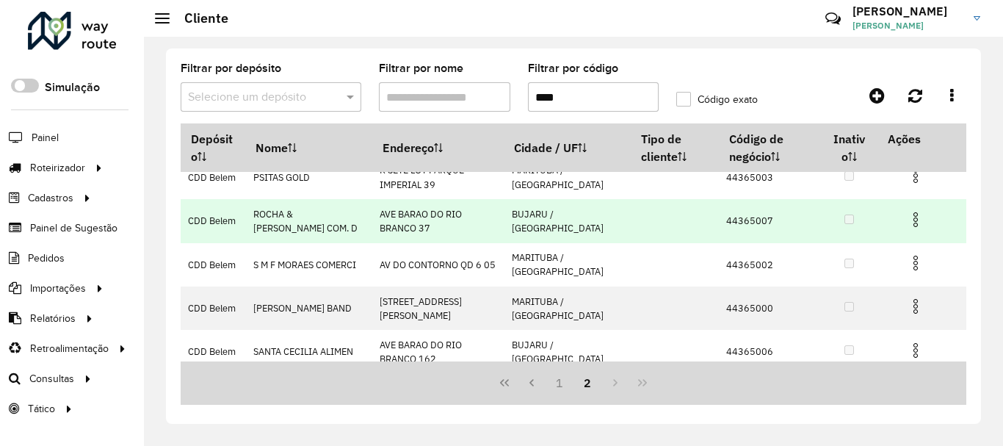
drag, startPoint x: 507, startPoint y: 195, endPoint x: 464, endPoint y: 227, distance: 53.6
click at [464, 227] on td "AVE BARAO DO RIO BRANCO 37" at bounding box center [438, 220] width 132 height 43
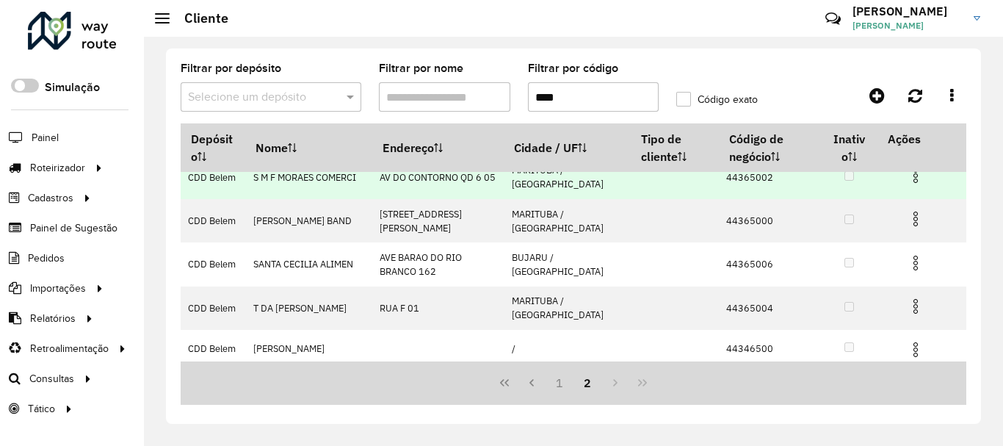
scroll to position [0, 0]
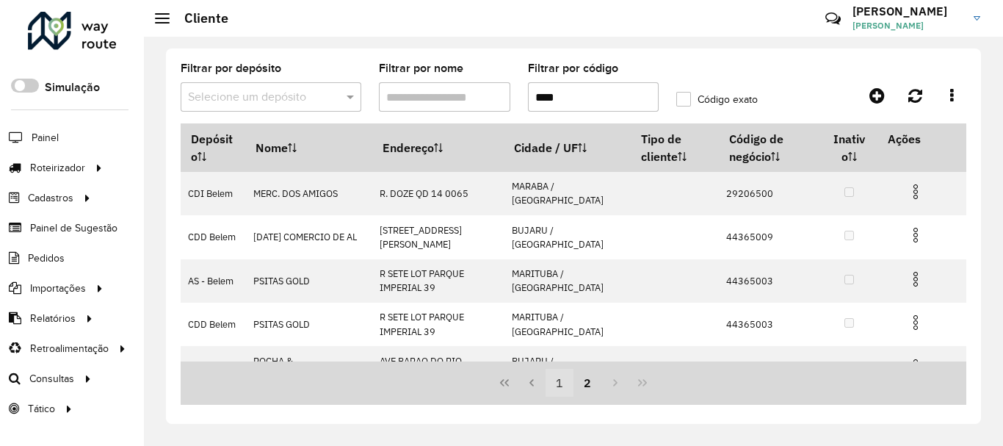
click at [554, 383] on button "1" at bounding box center [560, 383] width 28 height 28
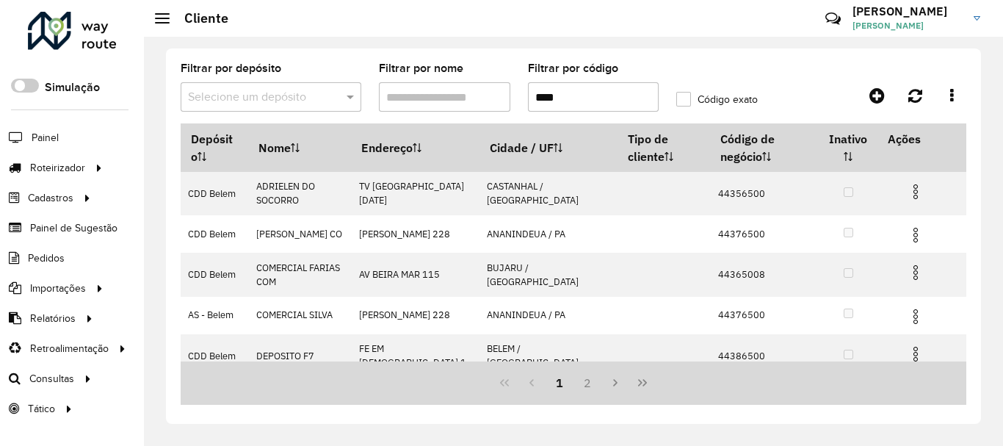
click at [536, 96] on input "****" at bounding box center [593, 96] width 131 height 29
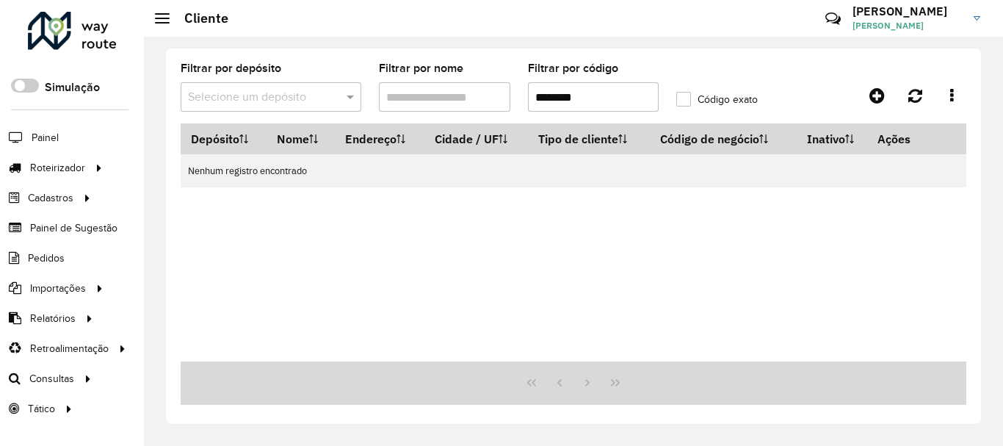
drag, startPoint x: 561, startPoint y: 97, endPoint x: 621, endPoint y: 93, distance: 60.3
click at [620, 93] on input "********" at bounding box center [593, 96] width 131 height 29
paste input "text"
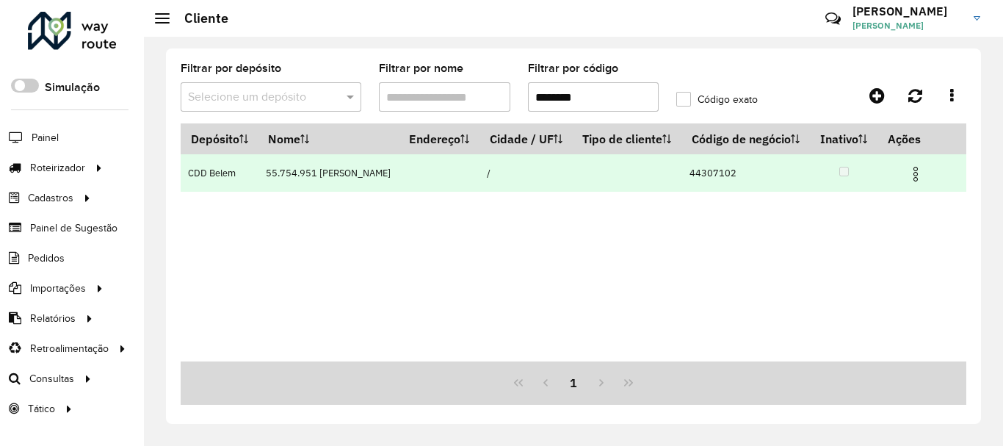
type input "********"
click at [919, 183] on img at bounding box center [916, 174] width 18 height 18
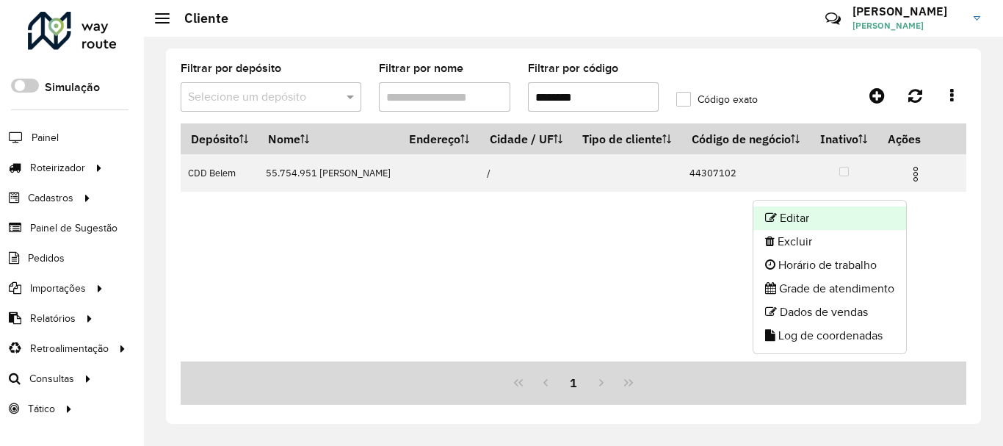
click at [813, 221] on li "Editar" at bounding box center [829, 217] width 153 height 23
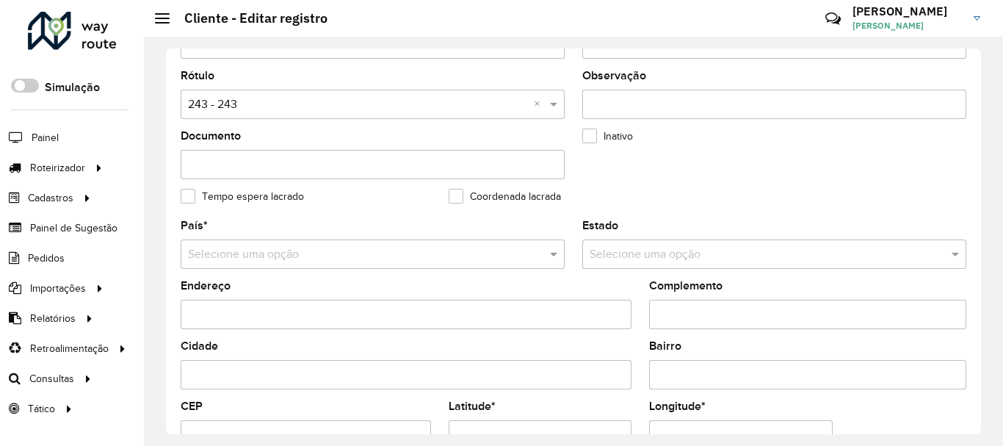
scroll to position [367, 0]
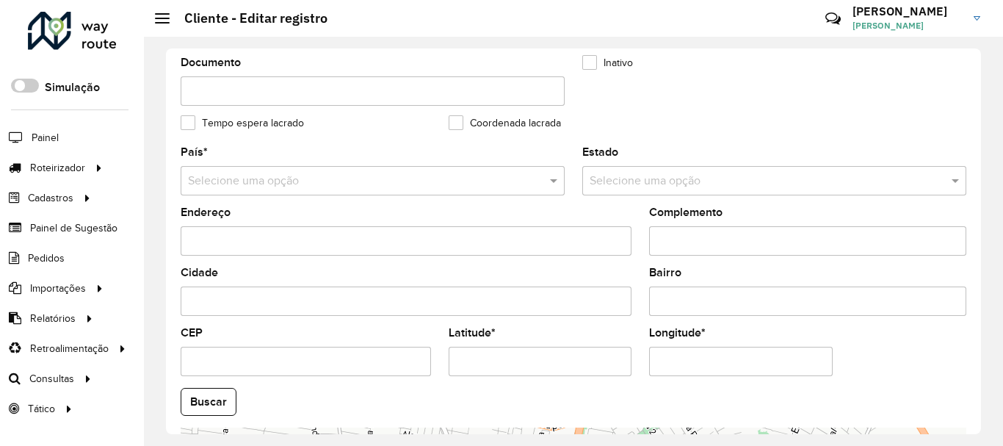
click at [527, 359] on input "Latitude *" at bounding box center [541, 361] width 184 height 29
drag, startPoint x: 503, startPoint y: 361, endPoint x: 423, endPoint y: 356, distance: 80.2
click at [423, 356] on formly-group "País * Selecione uma opção Estado Selecione uma opção Endereço Complemento Cida…" at bounding box center [573, 397] width 803 height 501
paste input "text"
type input "*********"
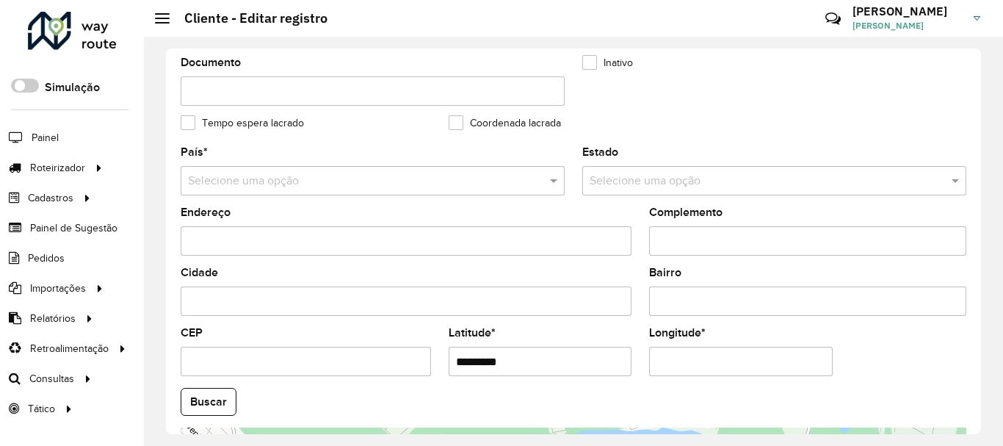
drag, startPoint x: 731, startPoint y: 360, endPoint x: 585, endPoint y: 347, distance: 146.7
click at [585, 347] on formly-group "País * Selecione uma opção Estado Selecione uma opção Endereço Complemento Cida…" at bounding box center [573, 397] width 803 height 501
paste input "text"
type input "**********"
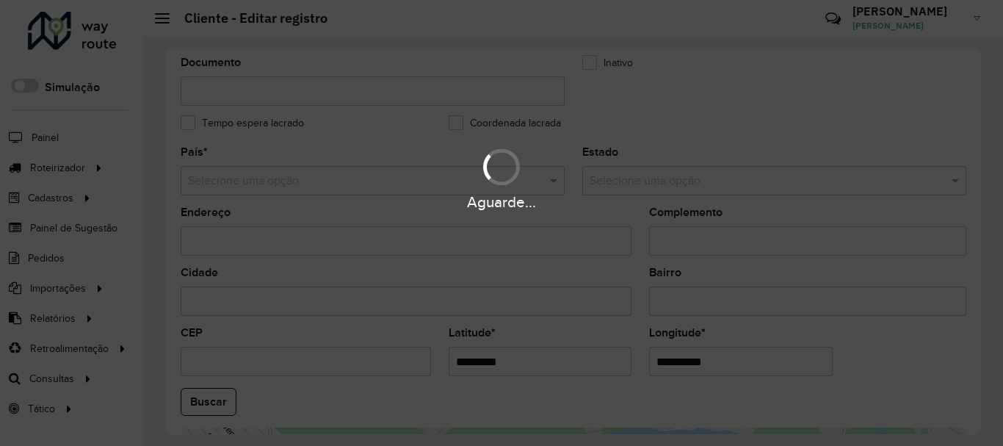
click at [863, 330] on hb-app "Aguarde... Pop-up bloqueado! Seu navegador bloqueou automáticamente a abertura …" at bounding box center [501, 223] width 1003 height 446
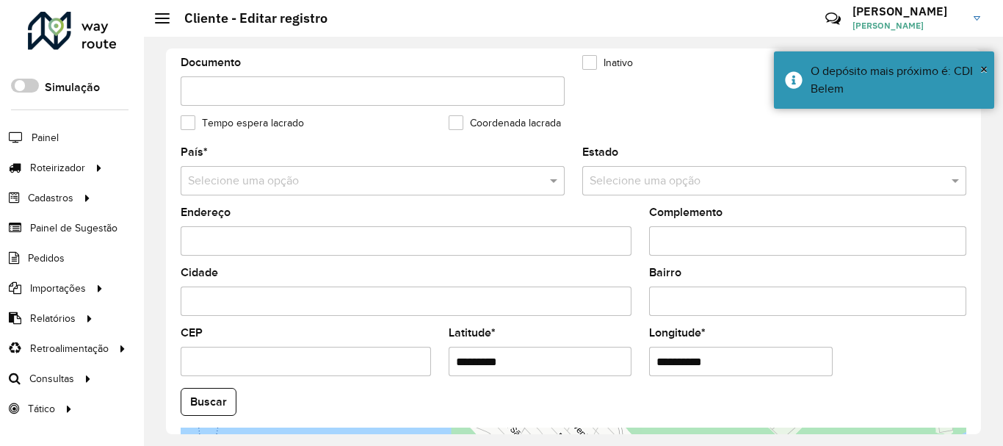
scroll to position [647, 0]
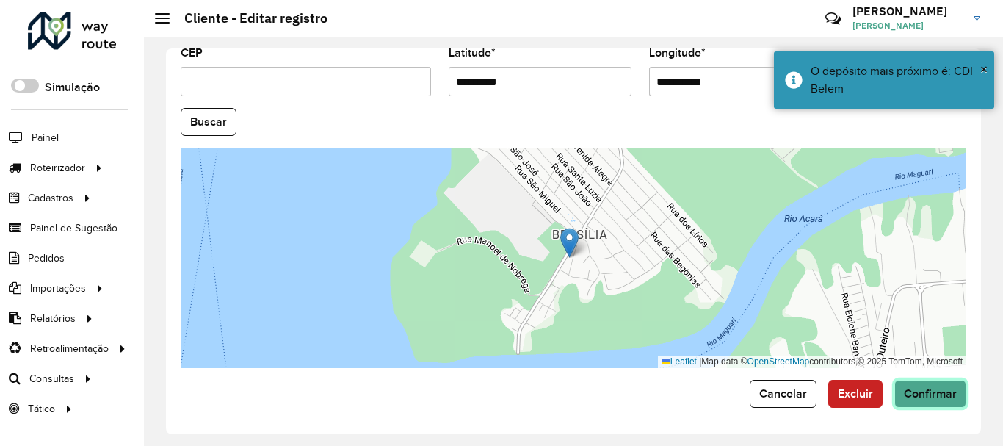
click at [908, 394] on span "Confirmar" at bounding box center [930, 393] width 53 height 12
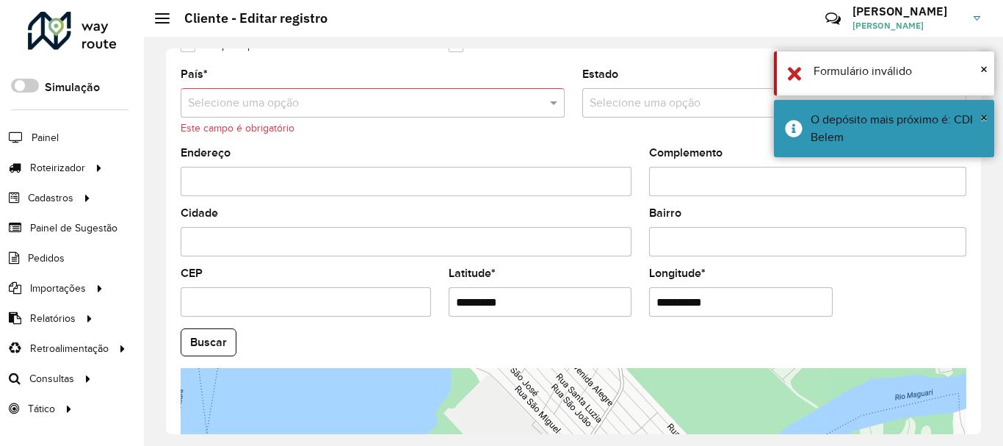
scroll to position [372, 0]
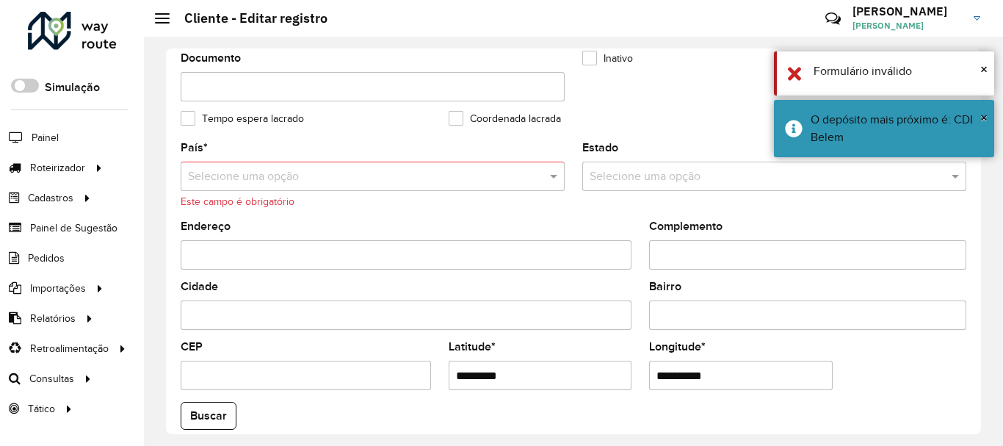
click at [280, 180] on input "text" at bounding box center [358, 177] width 340 height 18
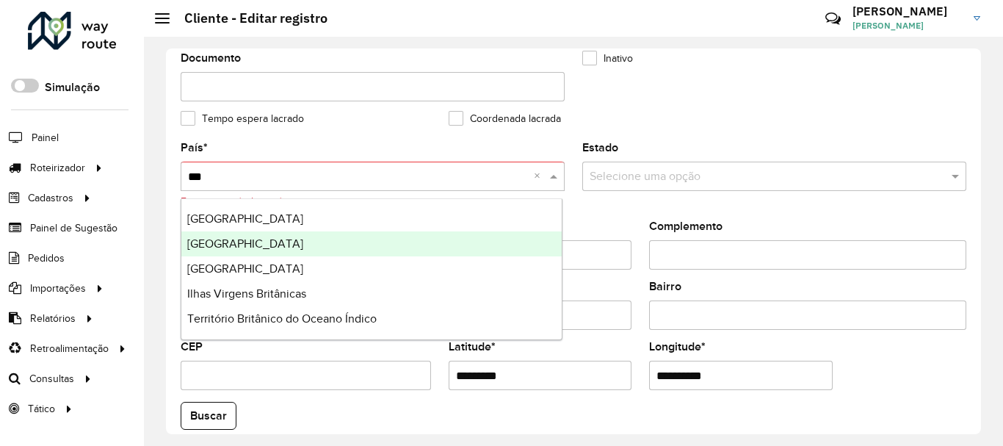
type input "****"
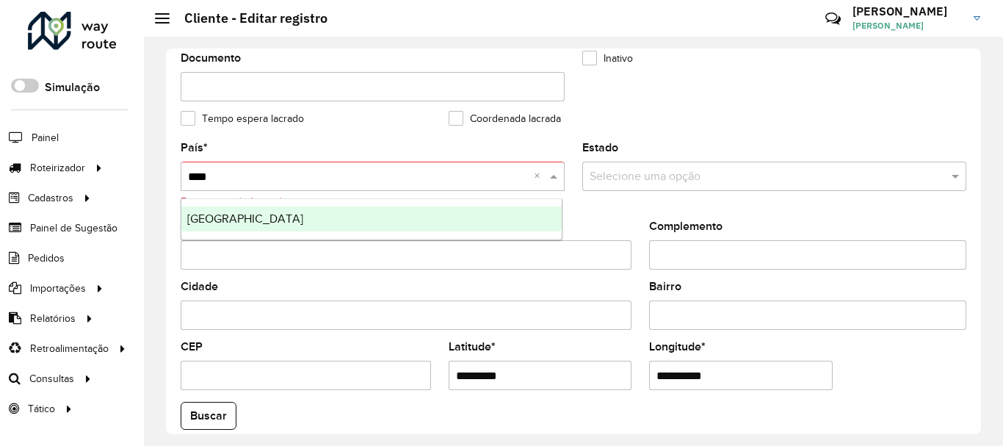
click at [319, 217] on div "[GEOGRAPHIC_DATA]" at bounding box center [371, 218] width 380 height 25
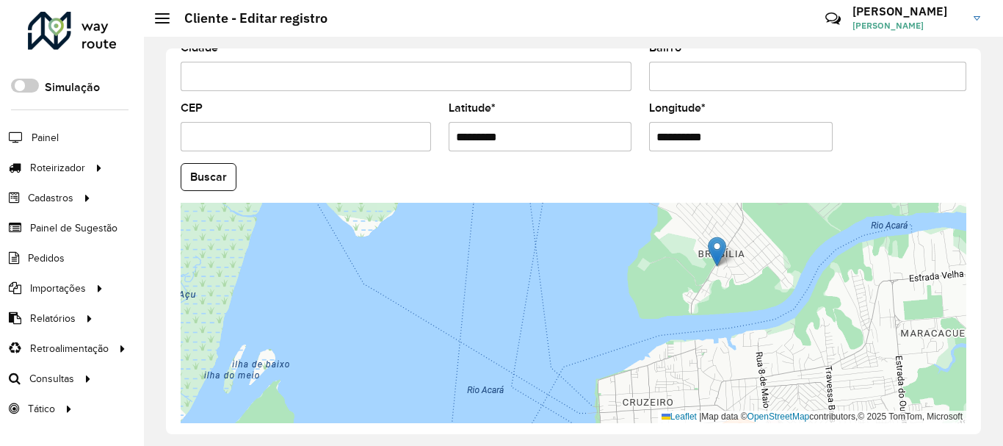
scroll to position [647, 0]
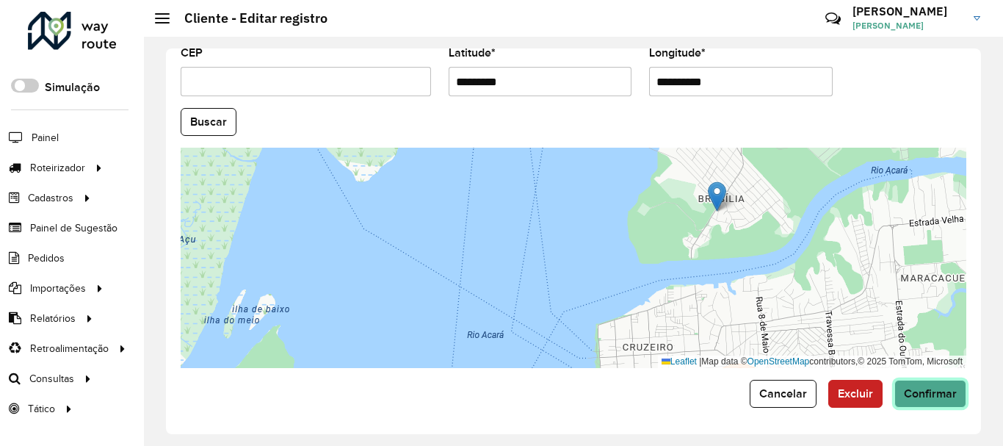
click at [944, 406] on button "Confirmar" at bounding box center [930, 394] width 72 height 28
